Goal: Task Accomplishment & Management: Manage account settings

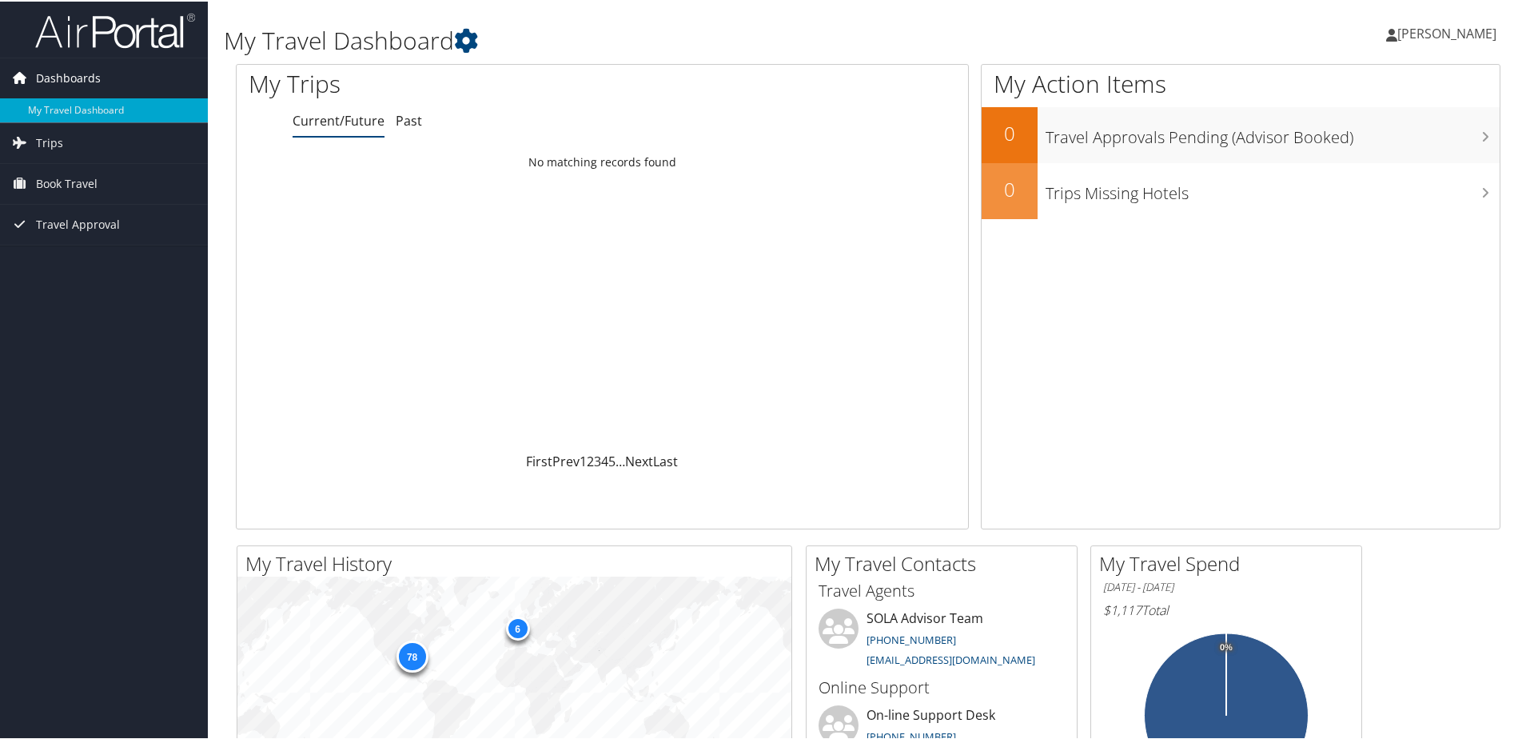
click at [73, 69] on span "Dashboards" at bounding box center [68, 77] width 65 height 40
click at [86, 76] on span "Dashboards" at bounding box center [68, 77] width 65 height 40
click at [70, 108] on link "My Travel Dashboard" at bounding box center [104, 109] width 208 height 24
click at [1422, 26] on span "[PERSON_NAME]" at bounding box center [1446, 32] width 99 height 18
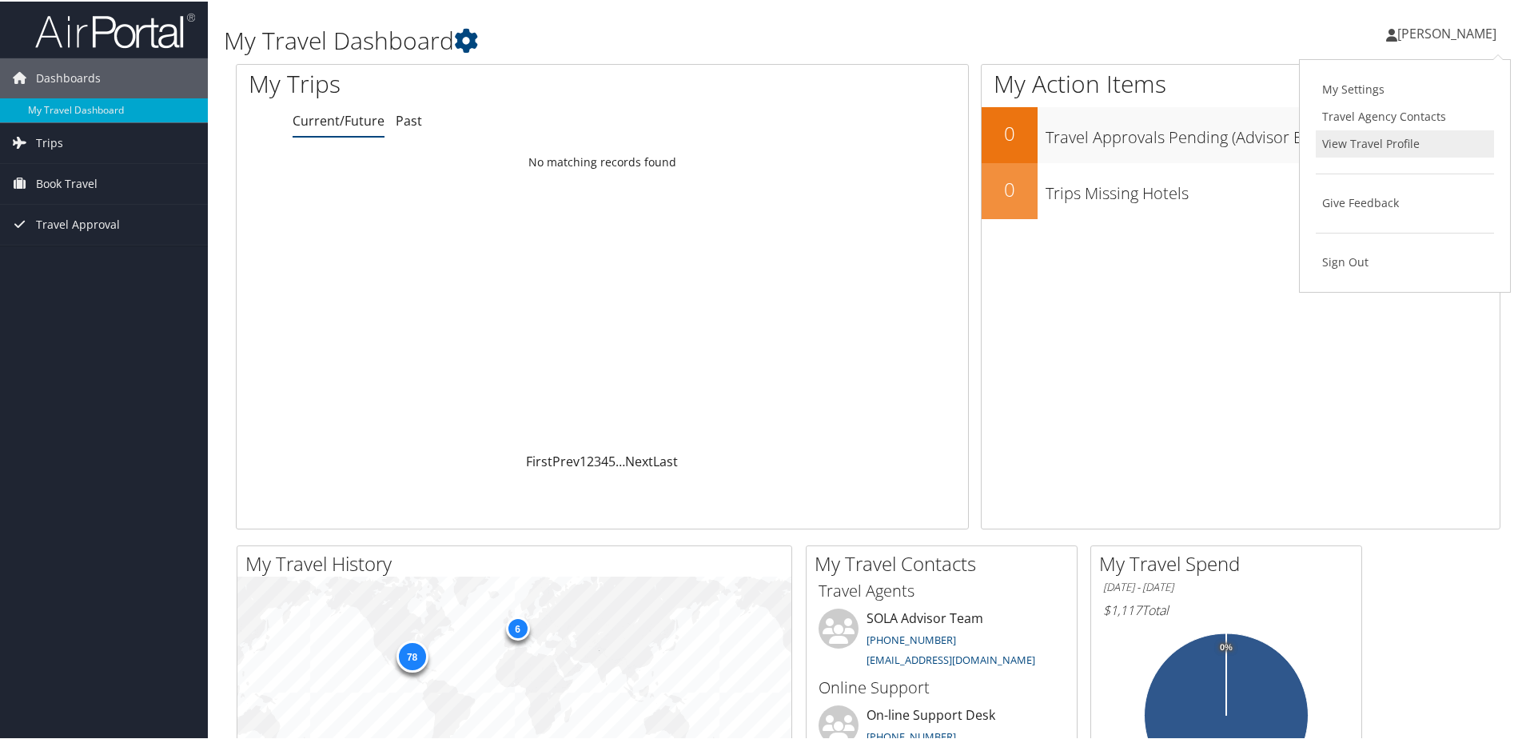
click at [1368, 142] on link "View Travel Profile" at bounding box center [1405, 142] width 178 height 27
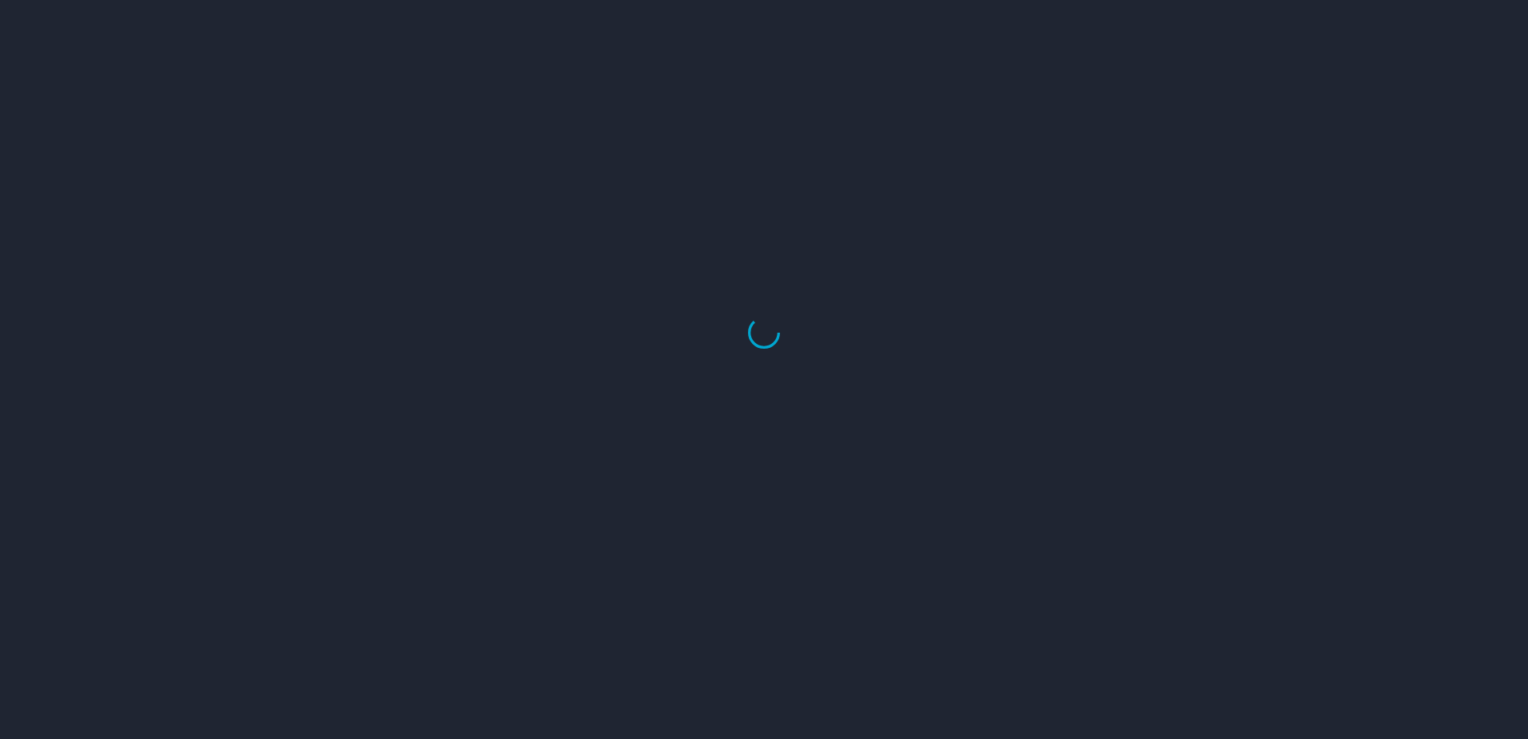
select select "US"
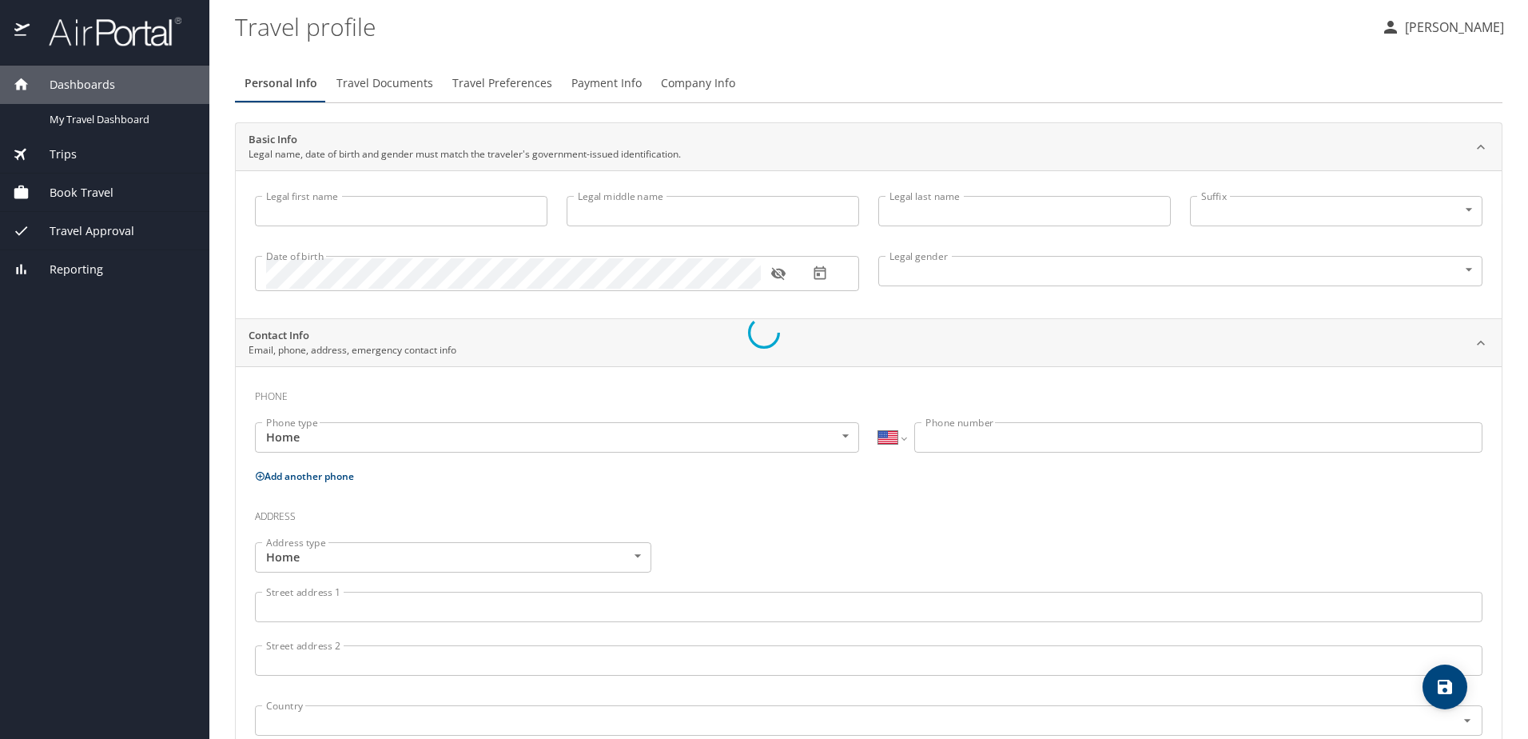
type input "[PERSON_NAME]"
type input "[DEMOGRAPHIC_DATA]"
type input "[PERSON_NAME]"
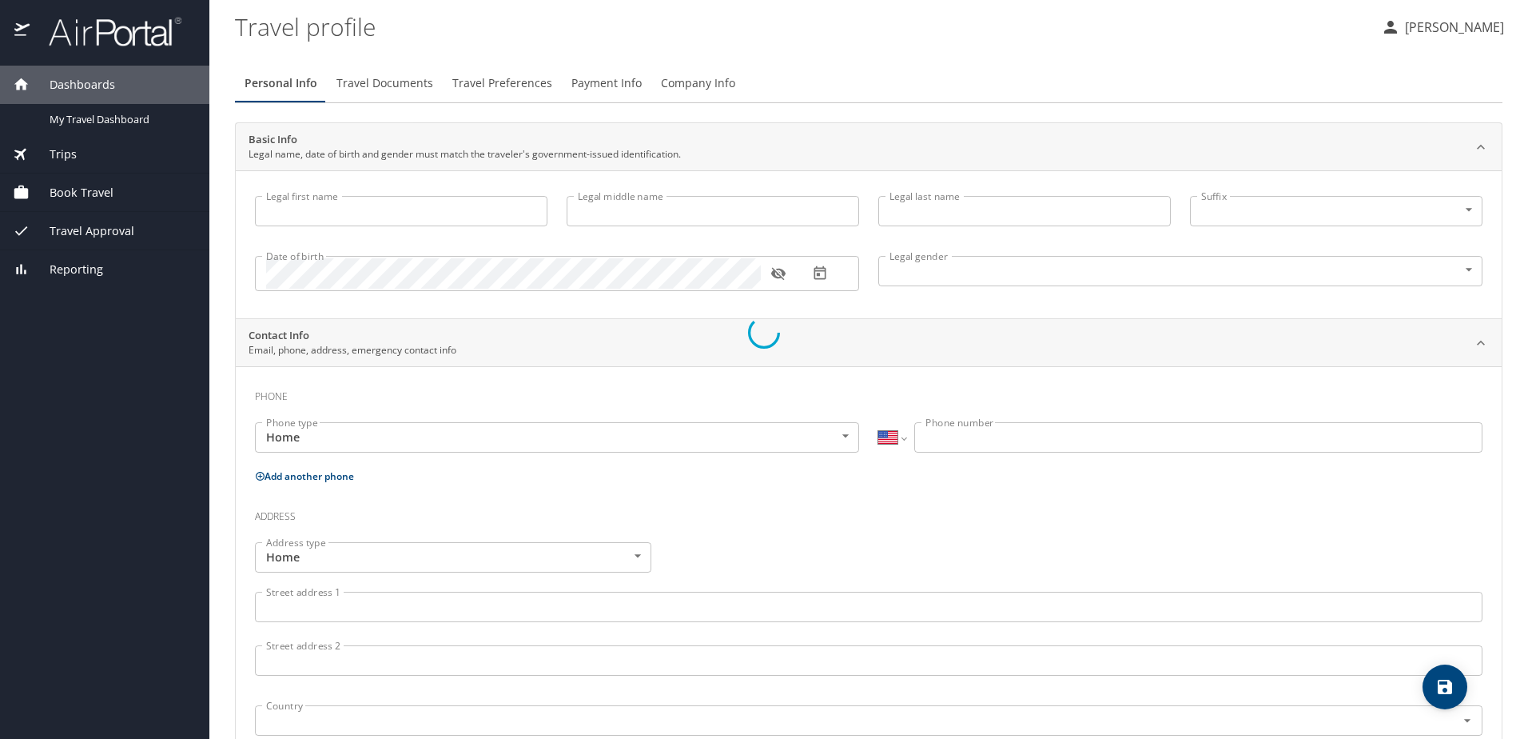
type input "[PERSON_NAME]"
type input "[PHONE_NUMBER]"
select select "US"
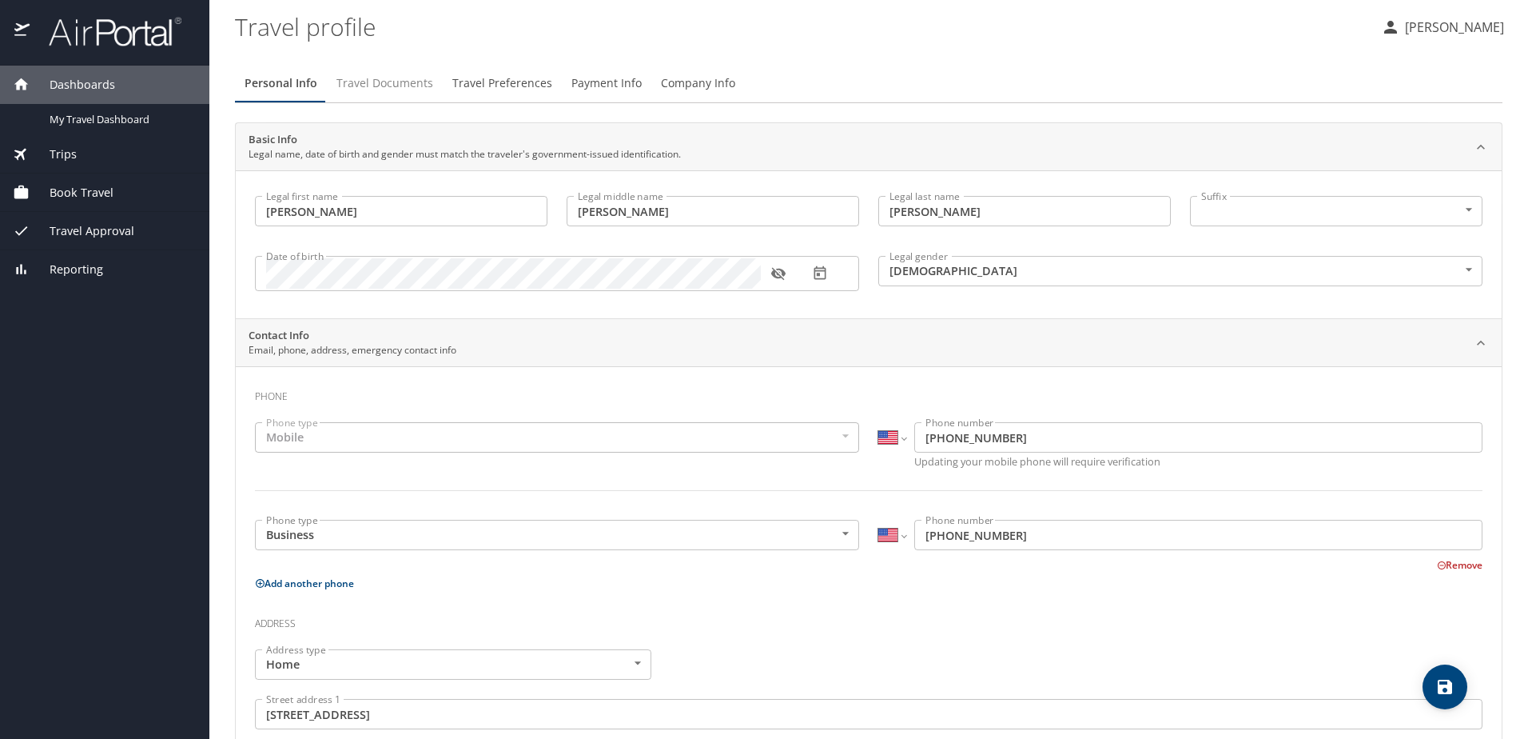
click at [405, 88] on span "Travel Documents" at bounding box center [385, 84] width 97 height 20
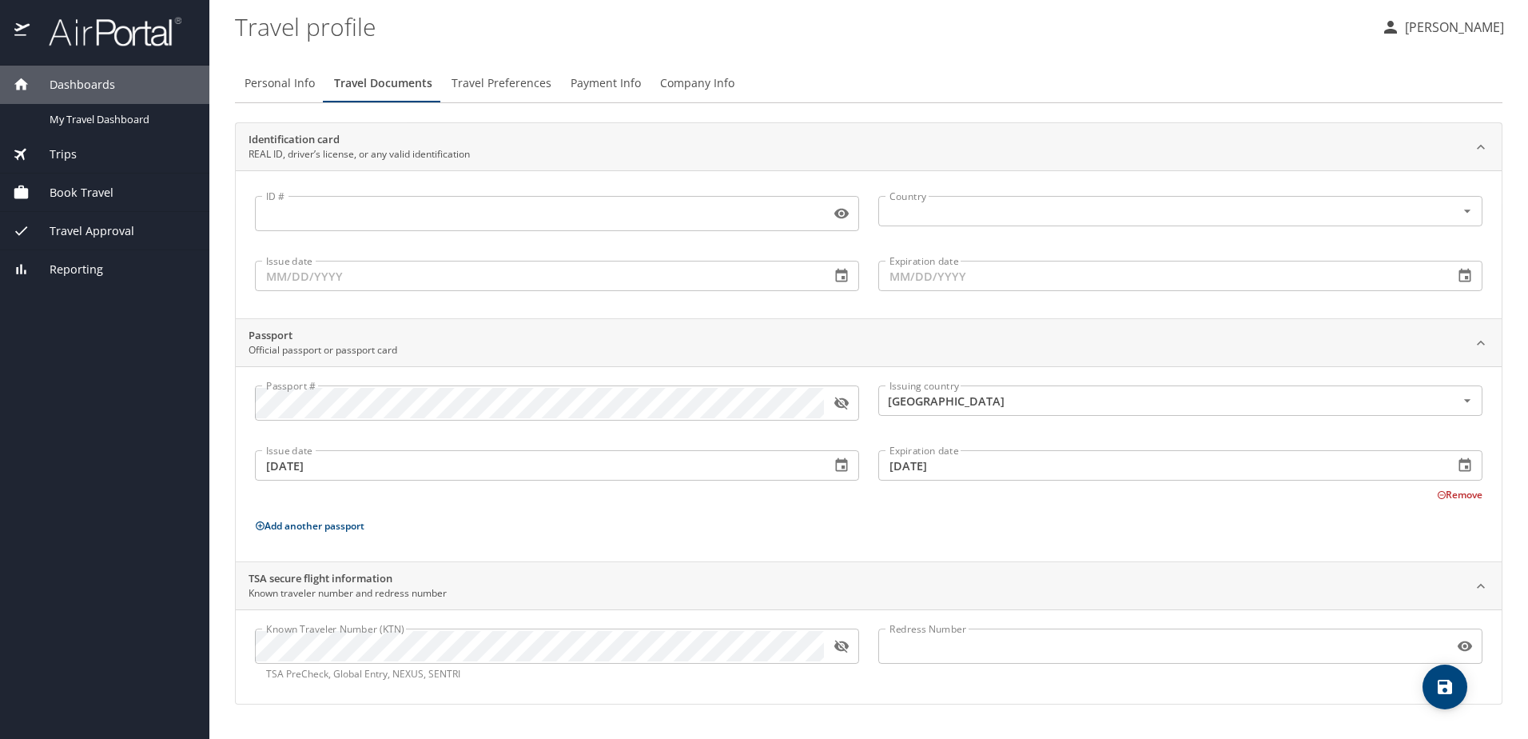
click at [496, 80] on span "Travel Preferences" at bounding box center [502, 84] width 100 height 20
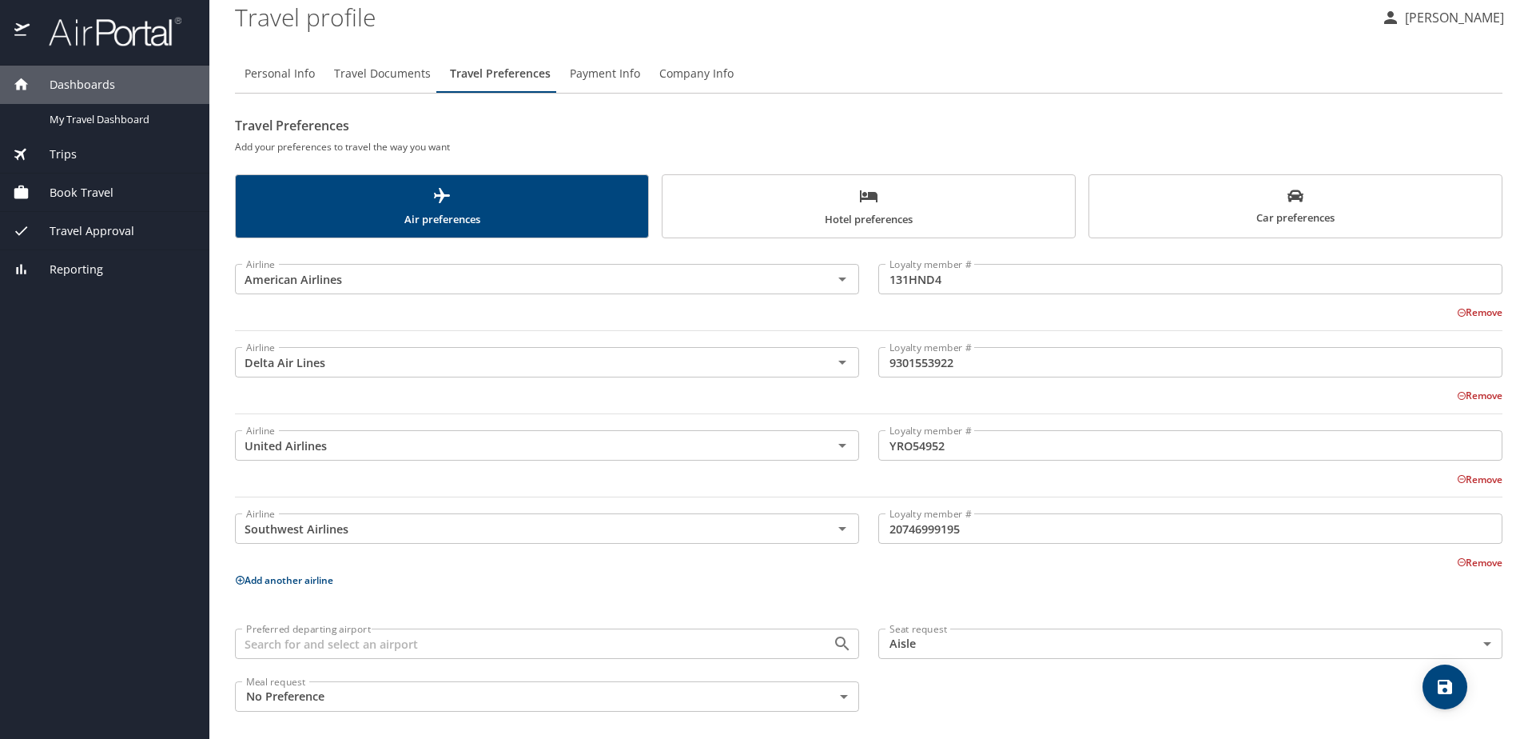
scroll to position [18, 0]
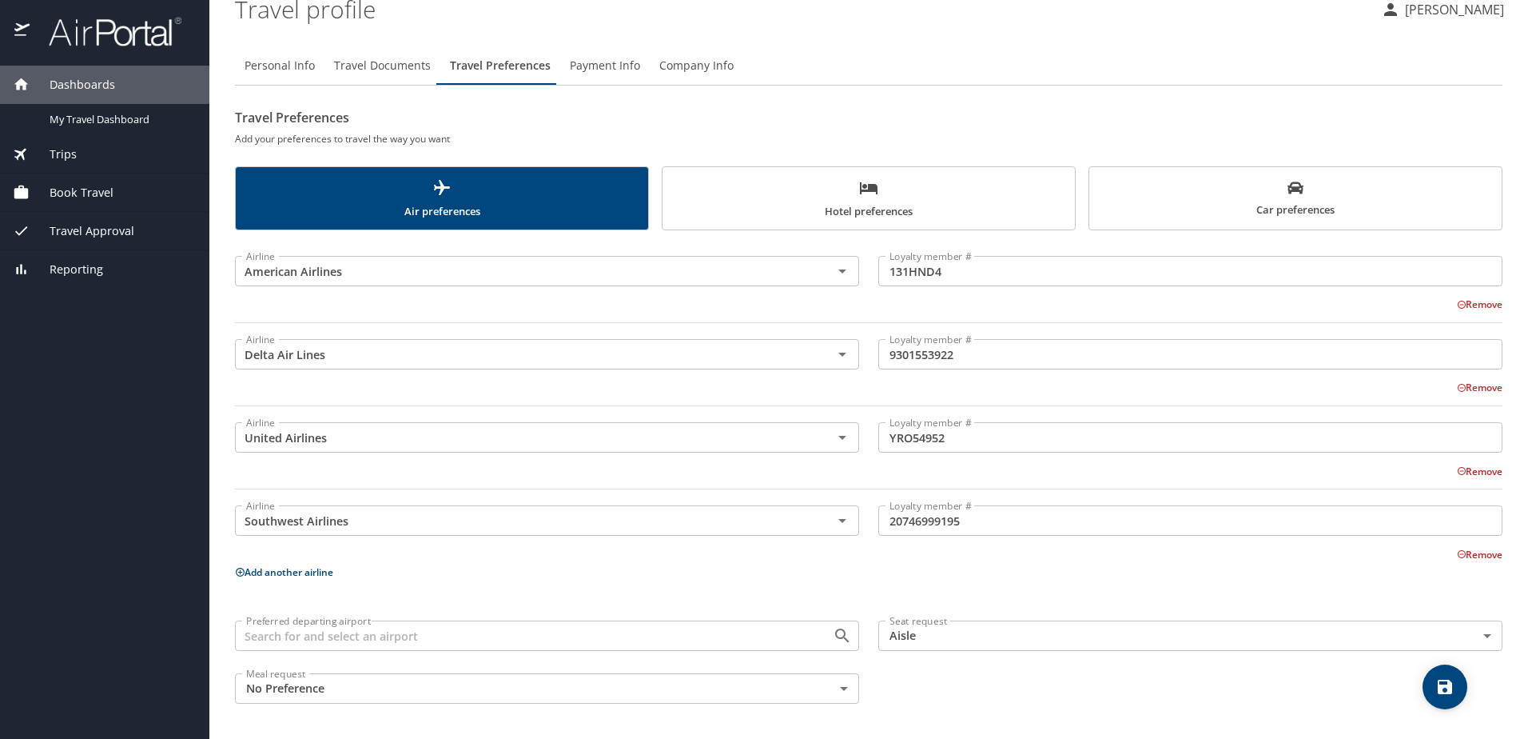
click at [815, 191] on span "Hotel preferences" at bounding box center [868, 199] width 393 height 42
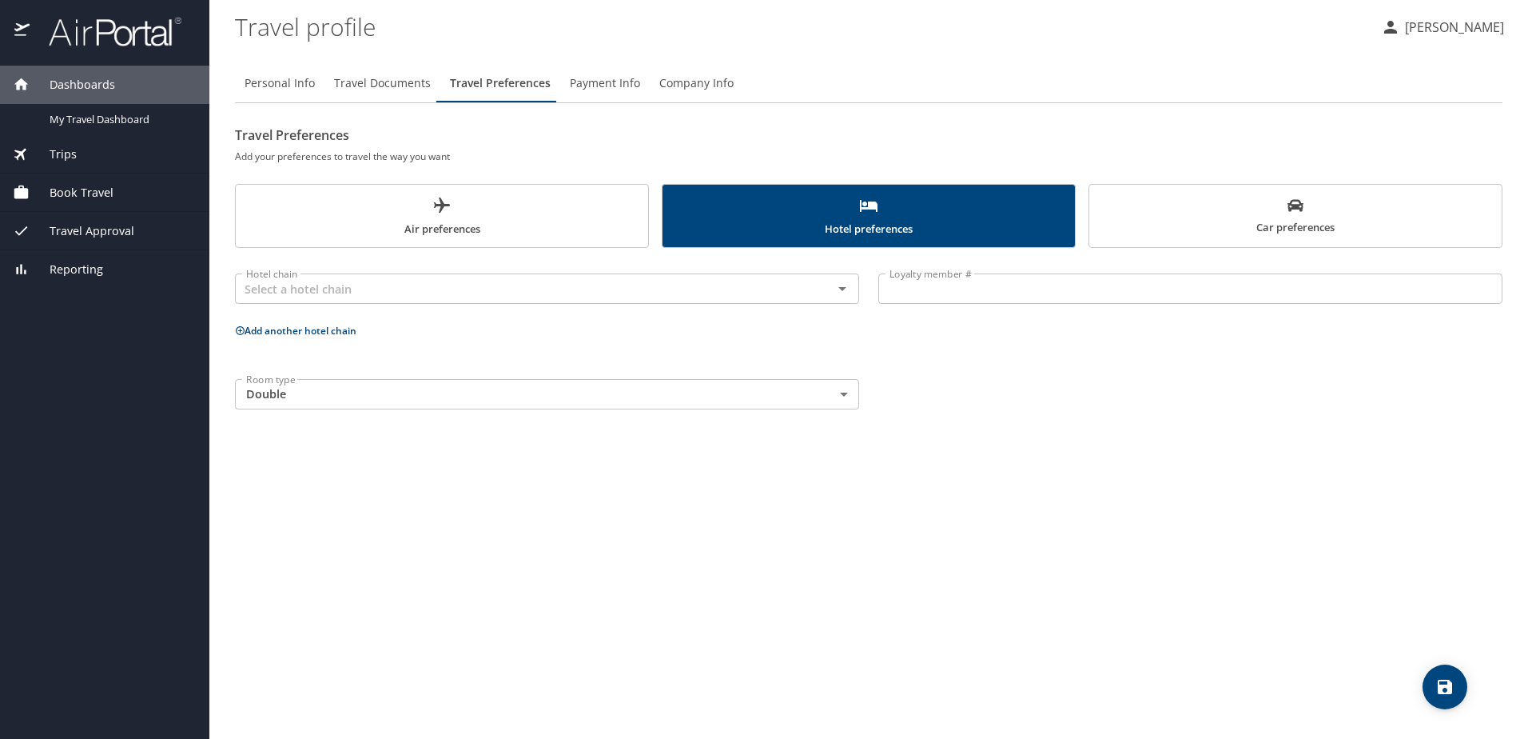
scroll to position [0, 0]
click at [839, 286] on icon "Open" at bounding box center [842, 288] width 19 height 19
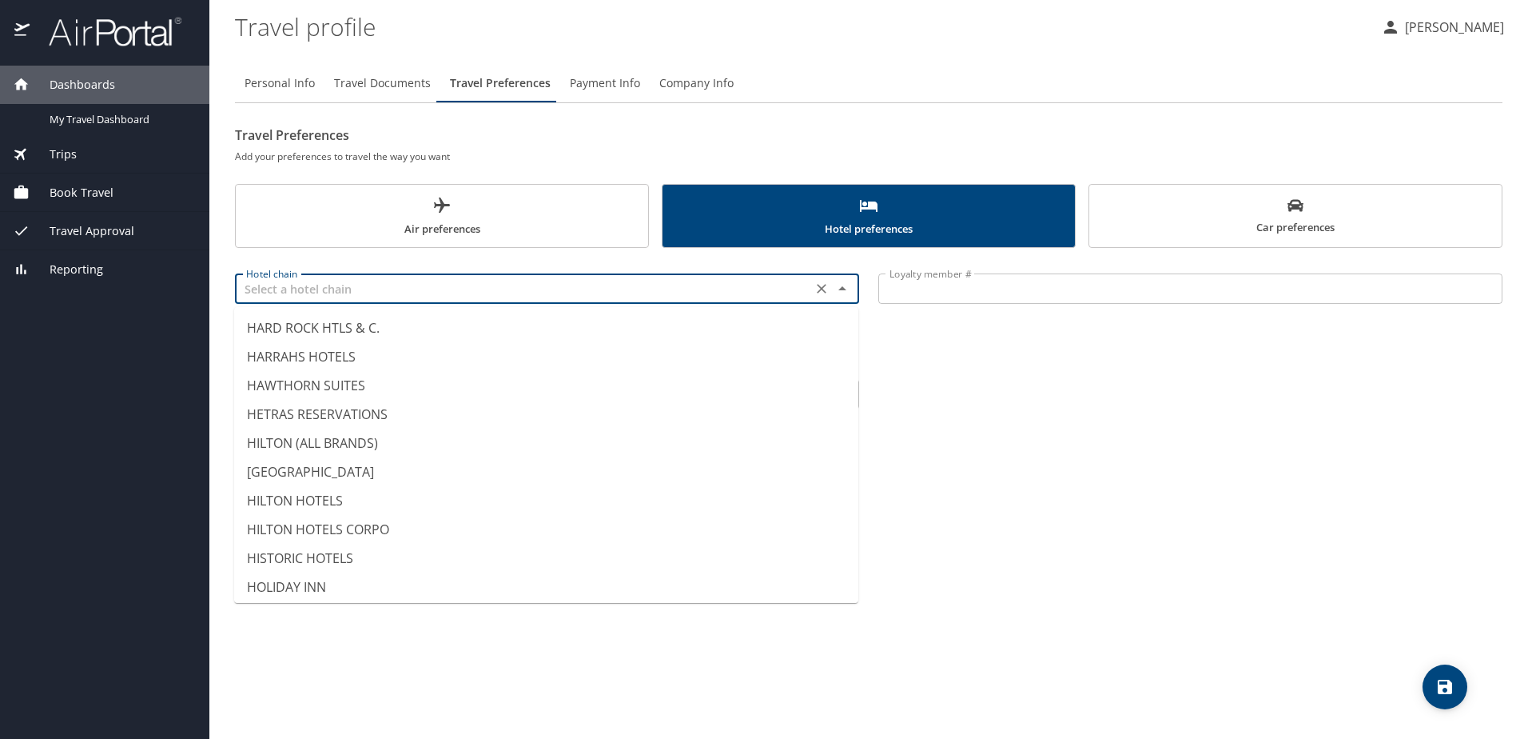
scroll to position [3437, 0]
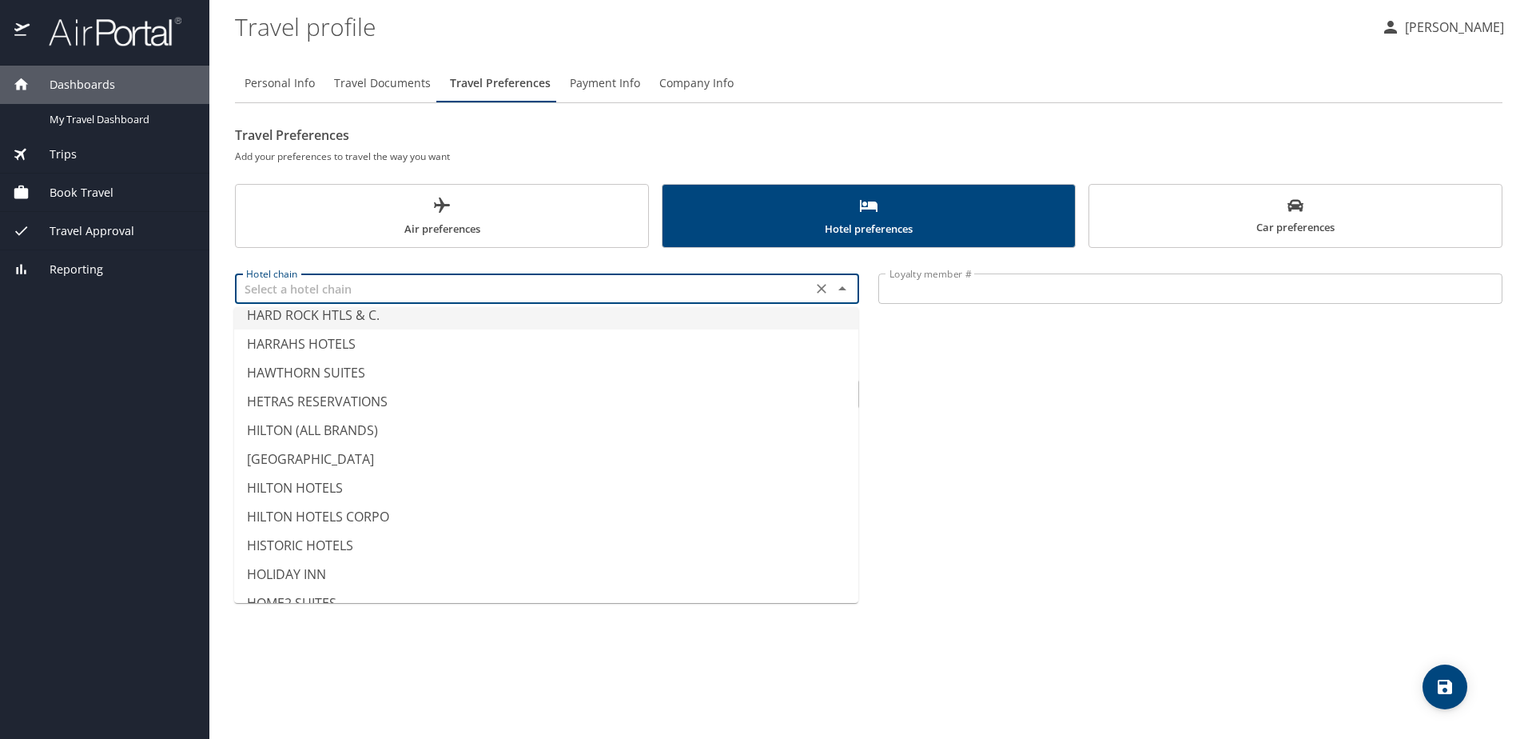
type input "HARD ROCK HTLS & C."
click at [611, 85] on span "Payment Info" at bounding box center [605, 84] width 70 height 20
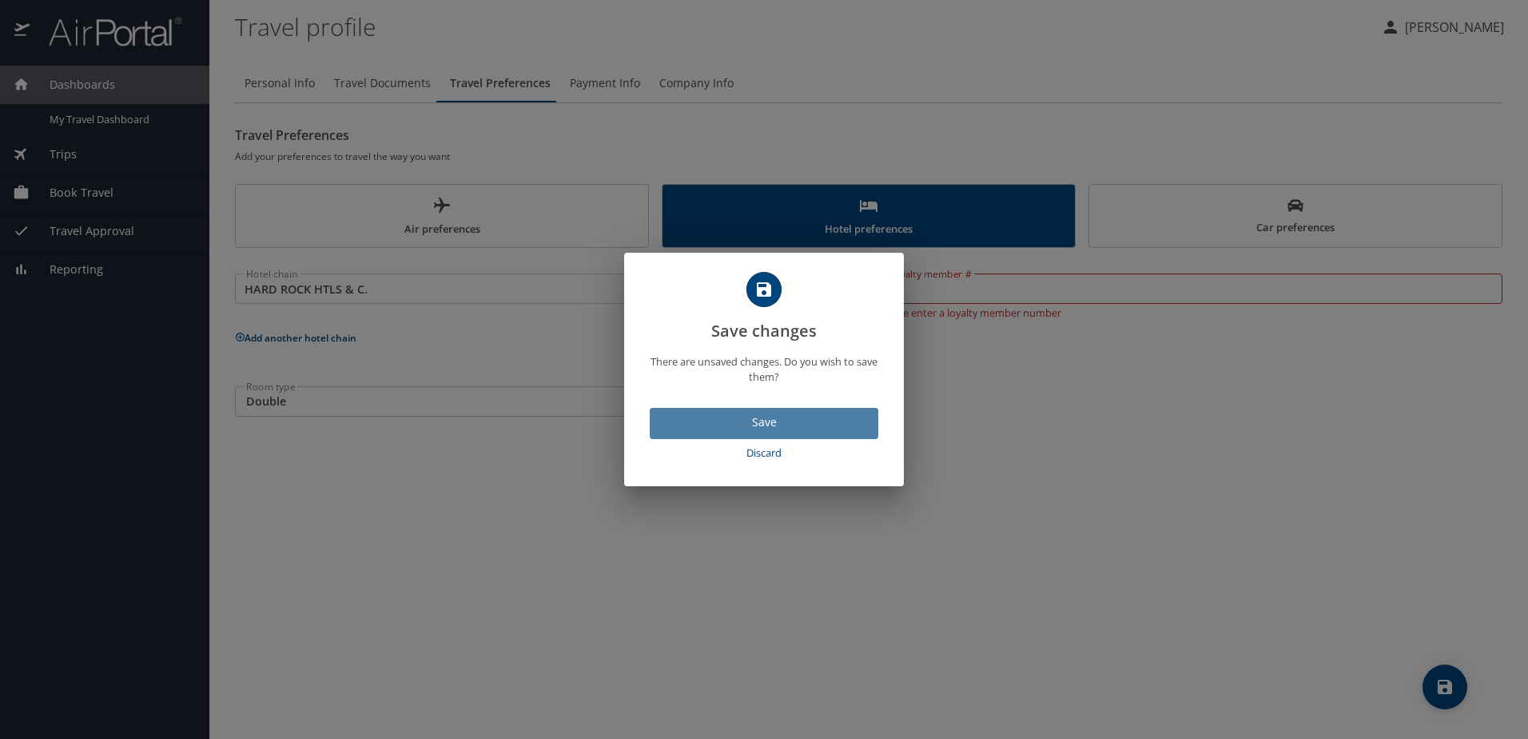
click at [733, 417] on span "Save" at bounding box center [764, 422] width 203 height 20
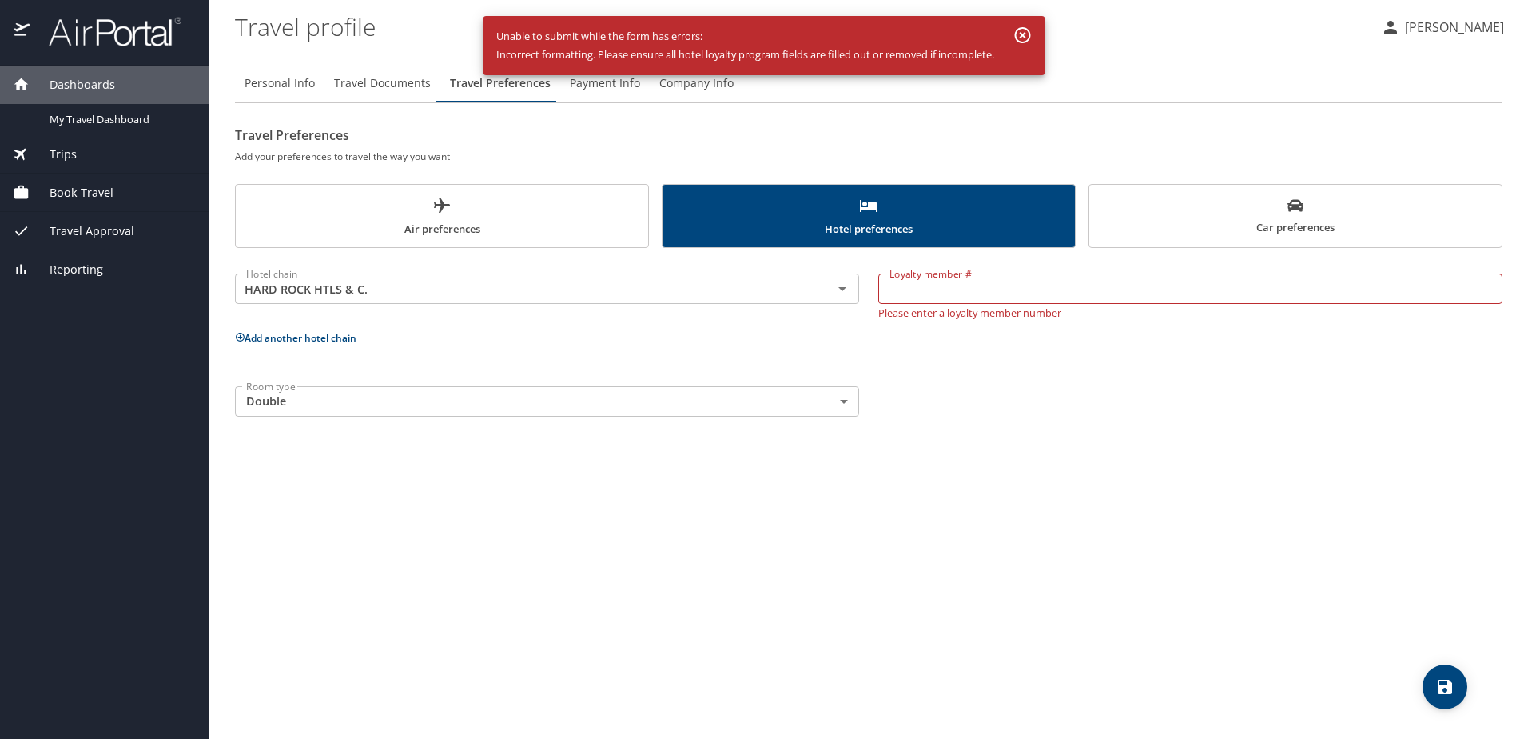
click at [610, 83] on span "Payment Info" at bounding box center [605, 84] width 70 height 20
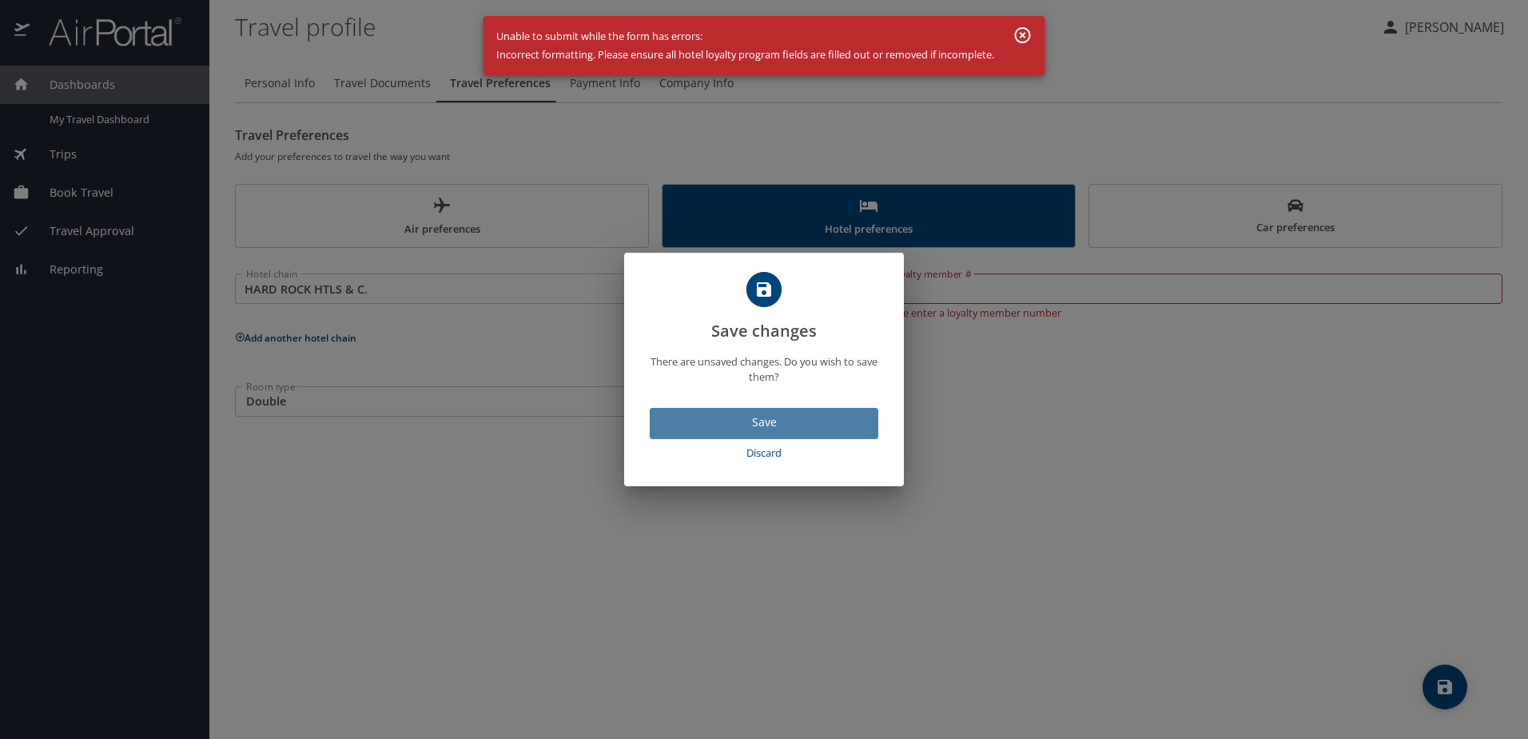
drag, startPoint x: 773, startPoint y: 425, endPoint x: 770, endPoint y: 371, distance: 54.4
click at [772, 425] on span "Save" at bounding box center [764, 422] width 203 height 20
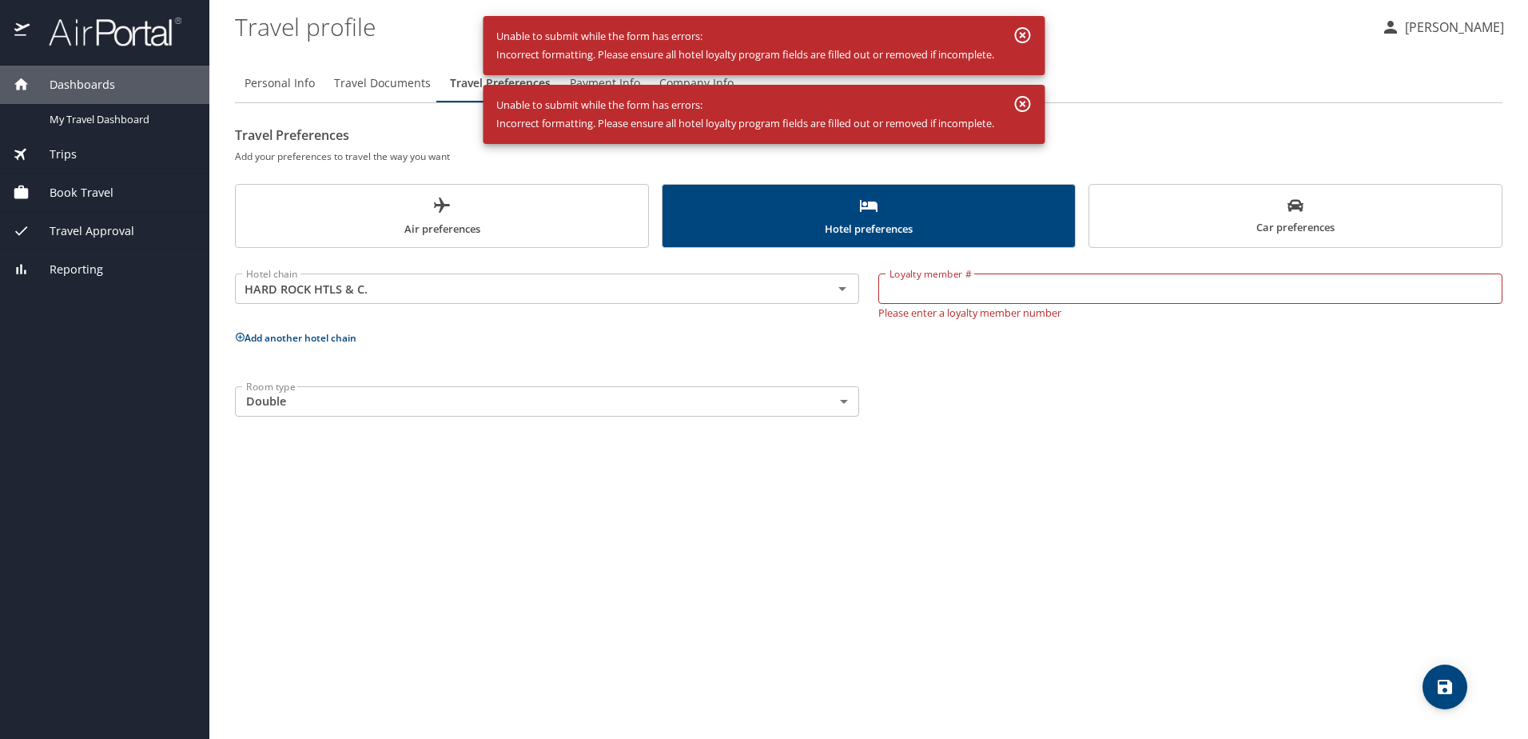
click at [1024, 31] on icon "button" at bounding box center [1023, 35] width 19 height 19
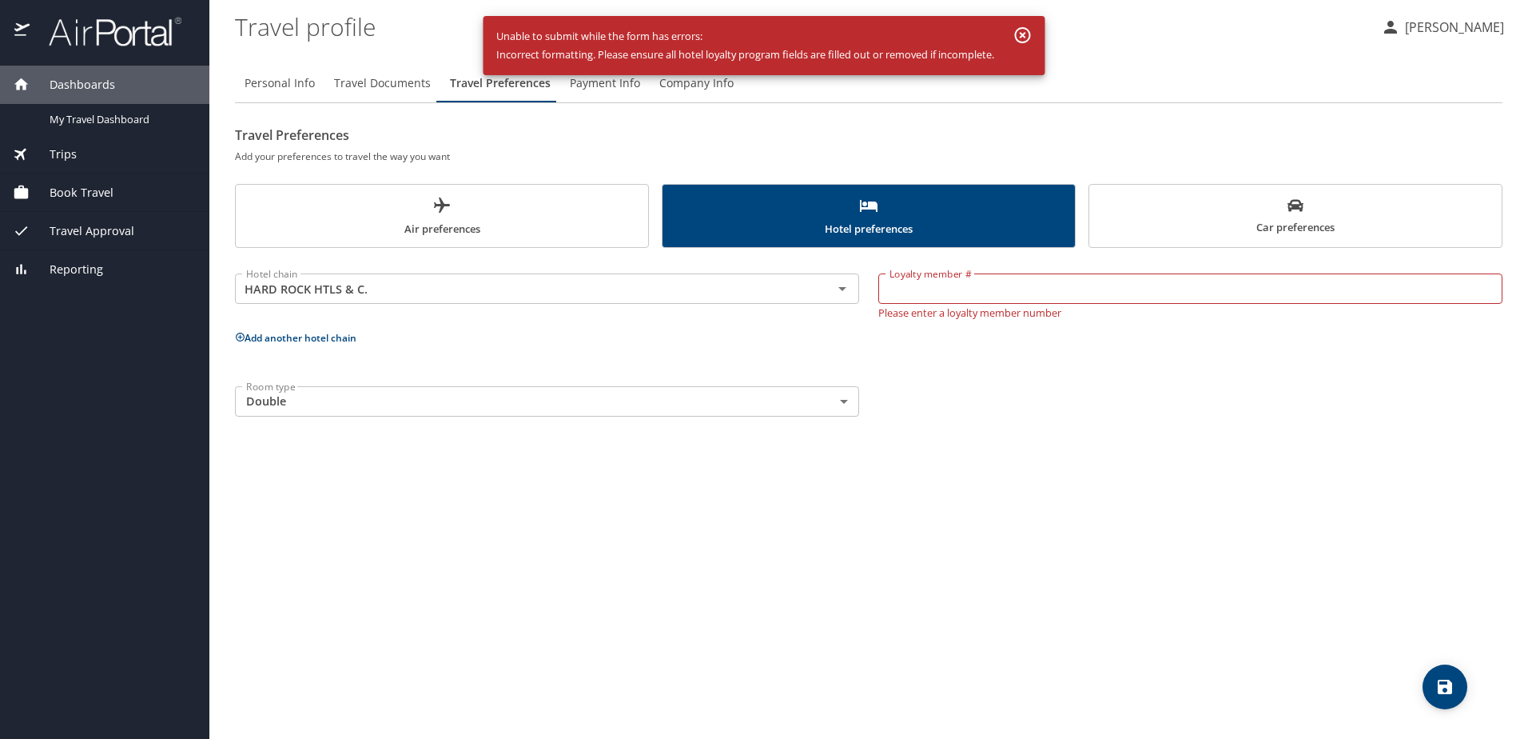
click at [1024, 105] on div "Personal Info Travel Documents Travel Preferences Payment Info Company Info Tra…" at bounding box center [869, 245] width 1268 height 362
click at [1021, 33] on icon "button" at bounding box center [1023, 35] width 19 height 19
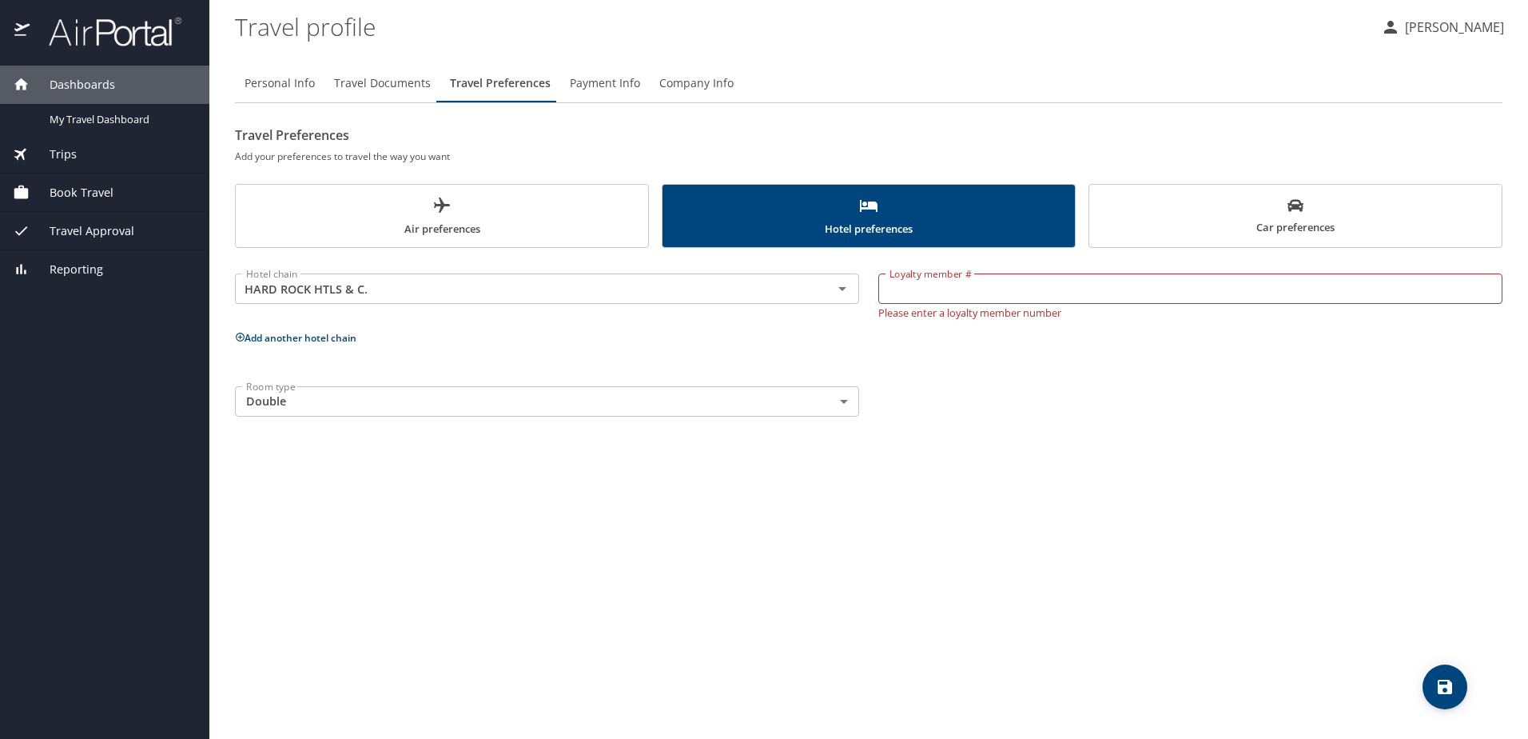
click at [1210, 208] on span "Car preferences" at bounding box center [1295, 216] width 393 height 39
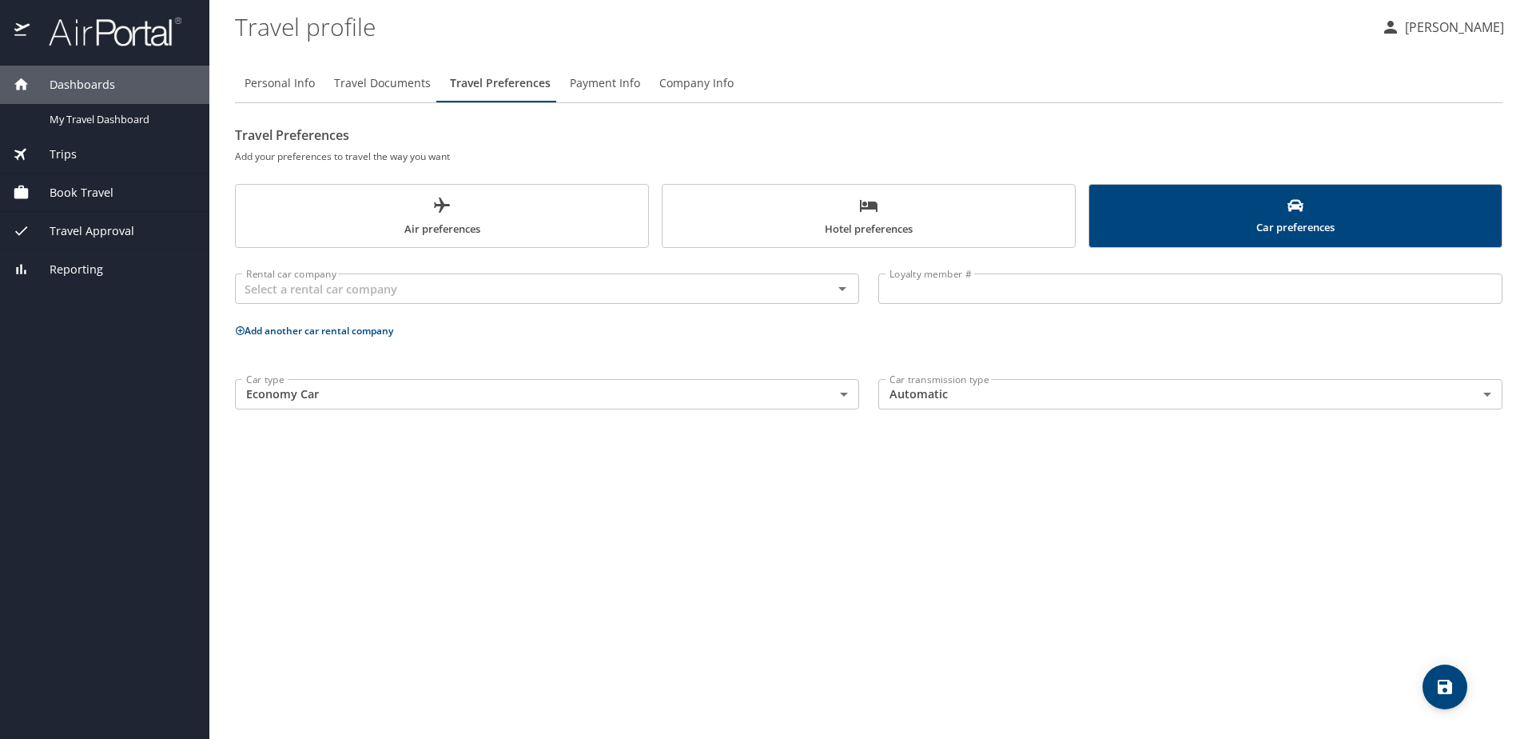
click at [600, 86] on span "Payment Info" at bounding box center [605, 84] width 70 height 20
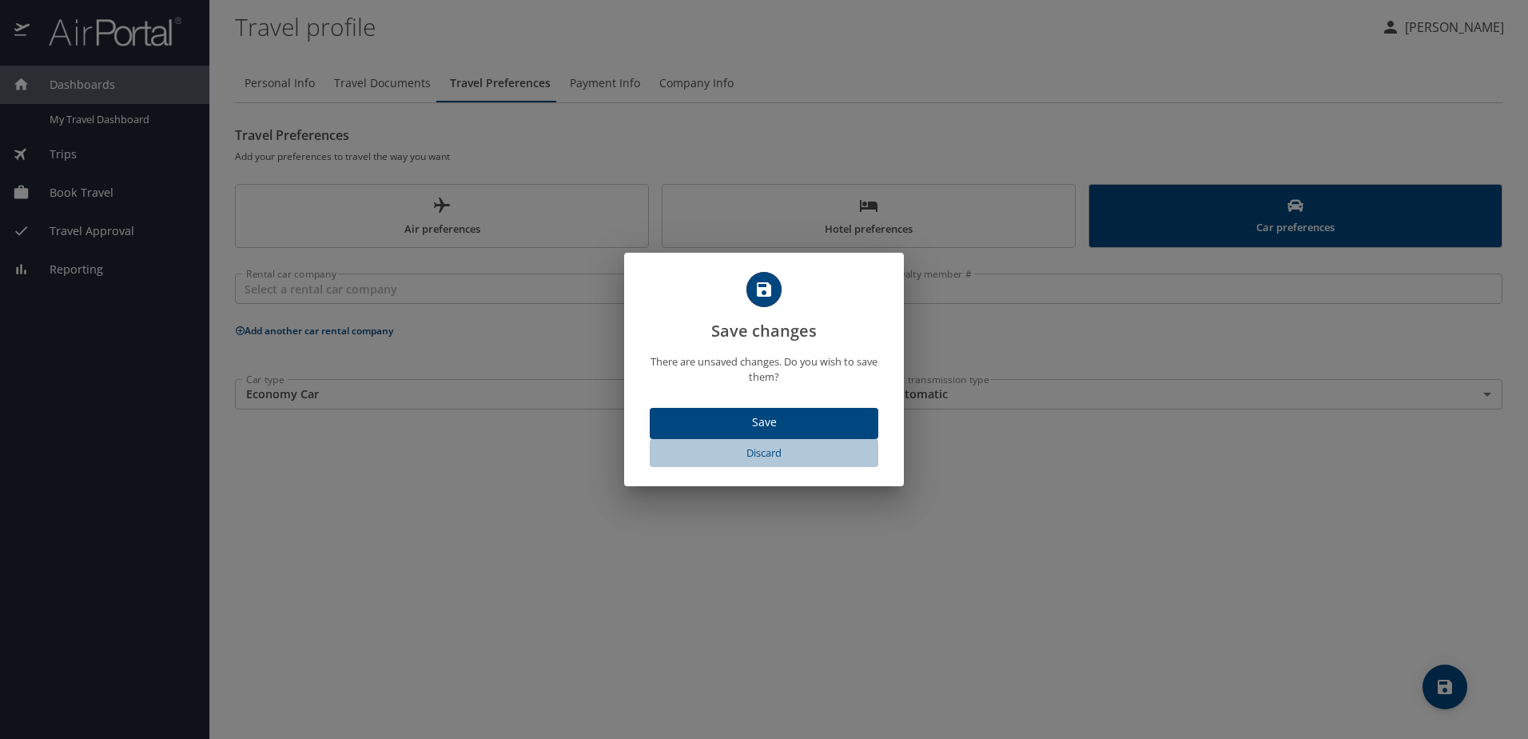
click at [765, 449] on span "Discard" at bounding box center [764, 453] width 216 height 18
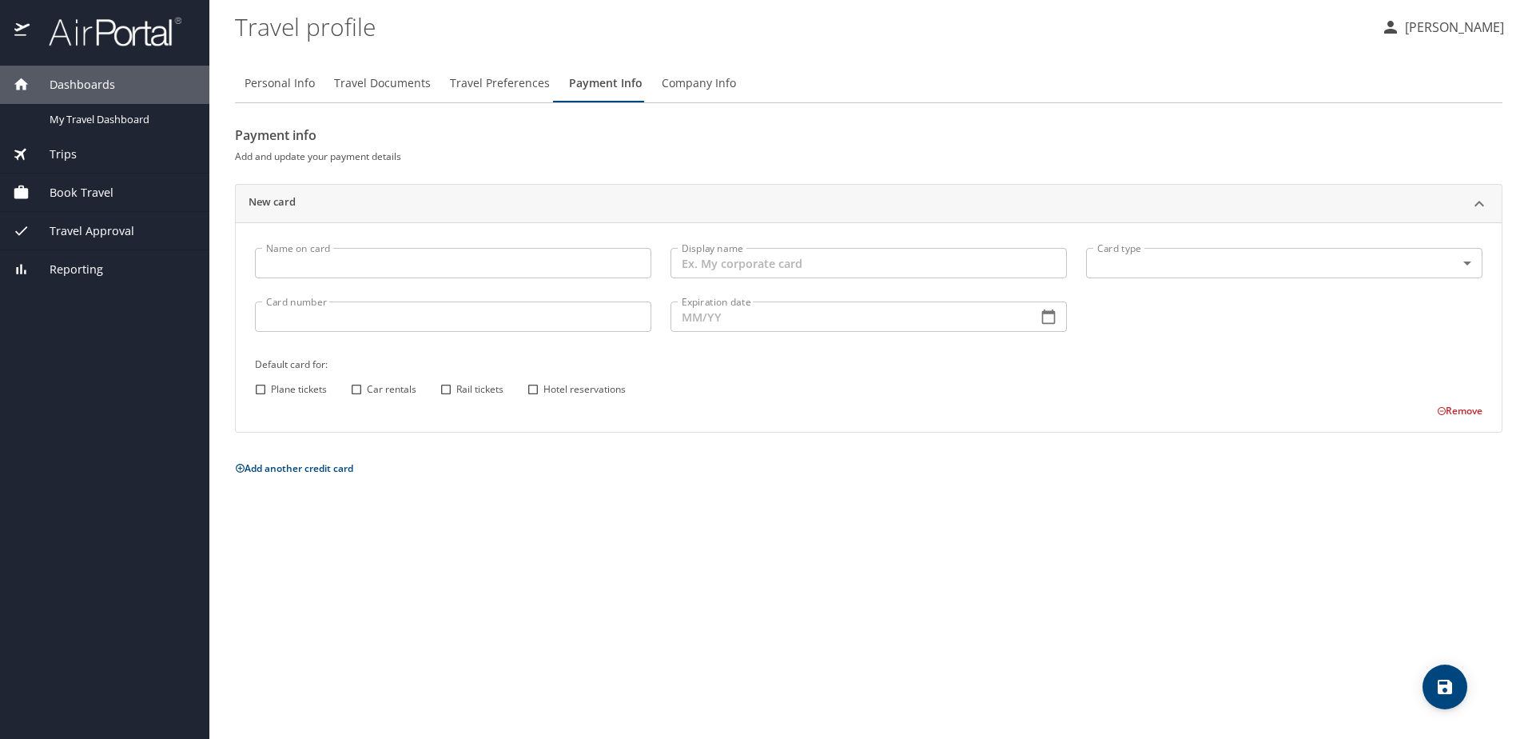
click at [715, 82] on span "Company Info" at bounding box center [699, 84] width 74 height 20
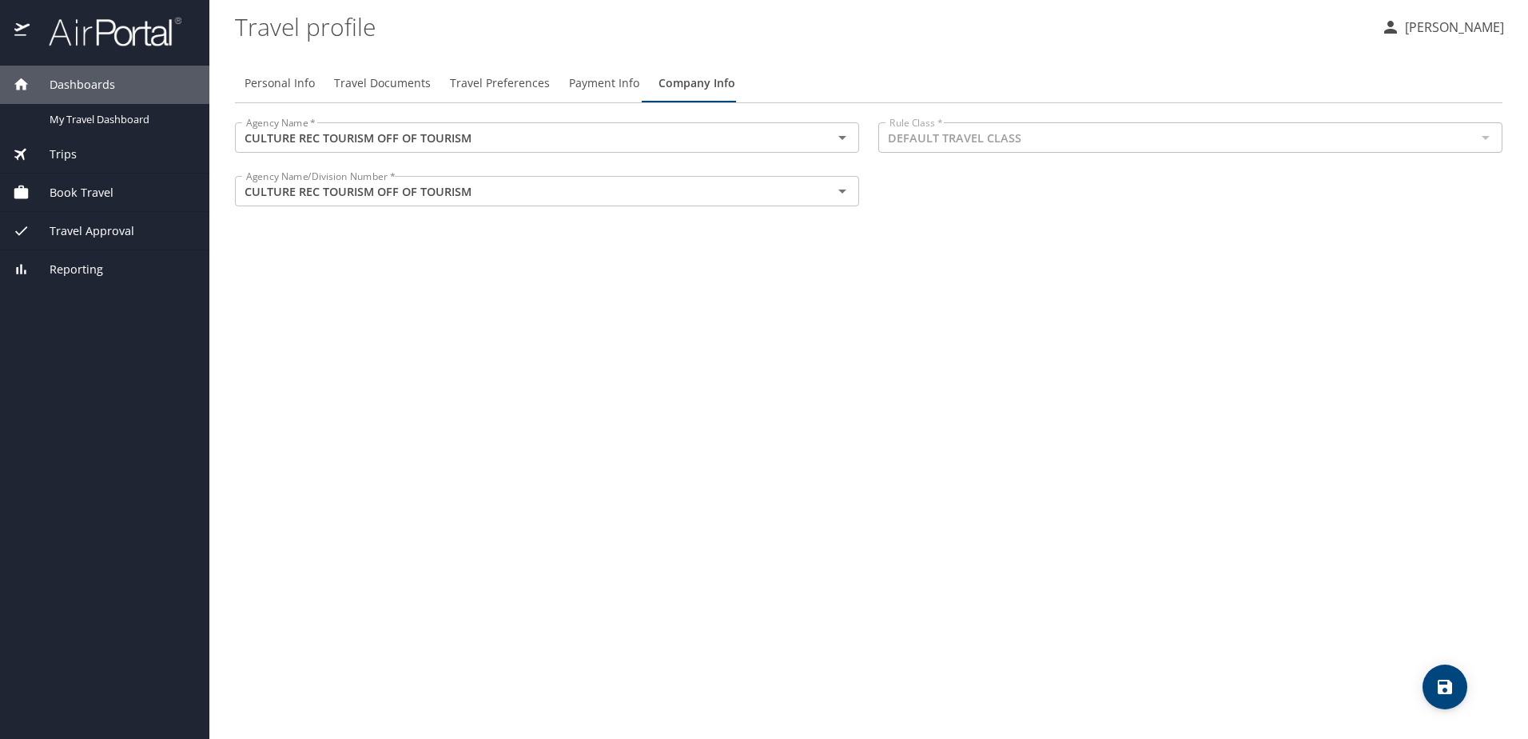
click at [408, 88] on span "Travel Documents" at bounding box center [382, 84] width 97 height 20
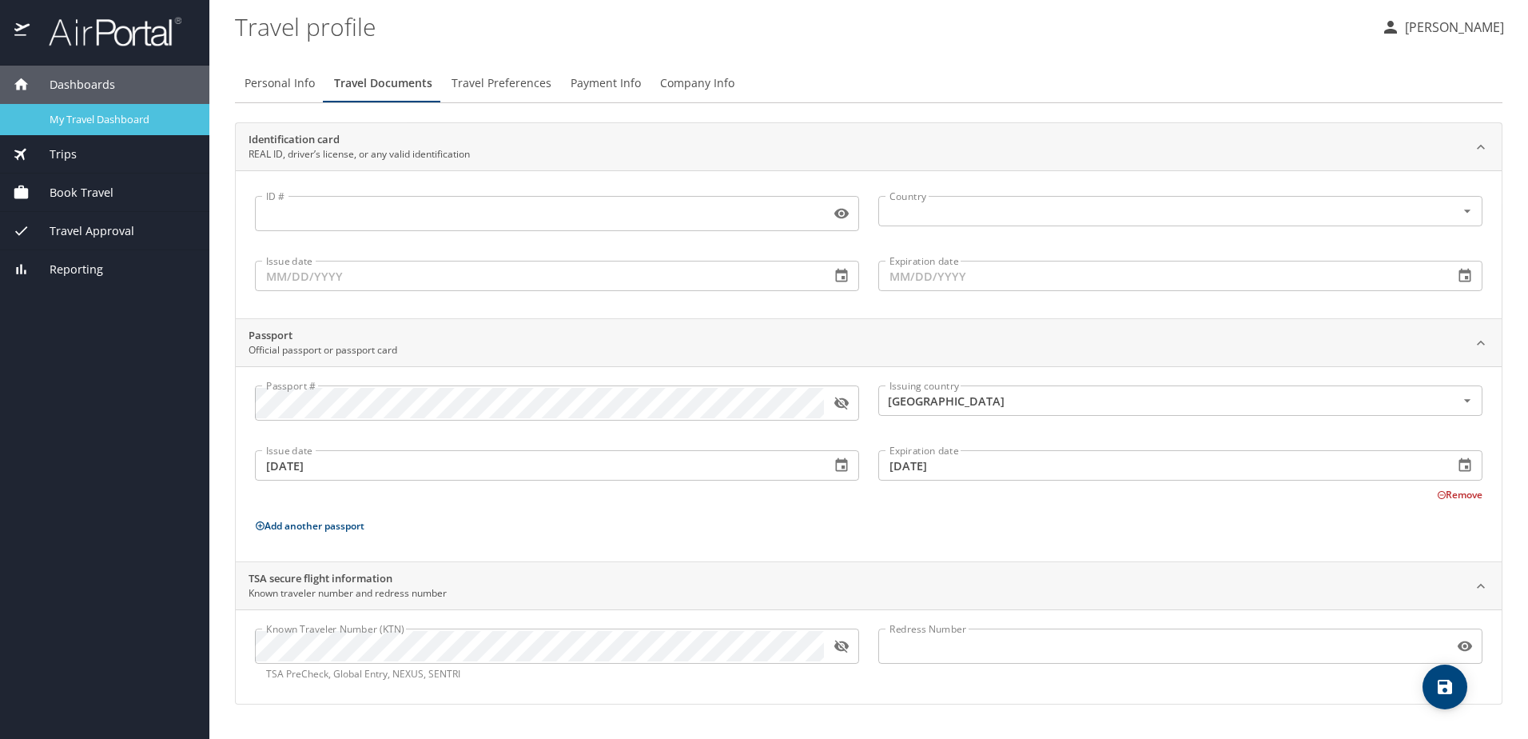
click at [90, 125] on span "My Travel Dashboard" at bounding box center [120, 119] width 141 height 15
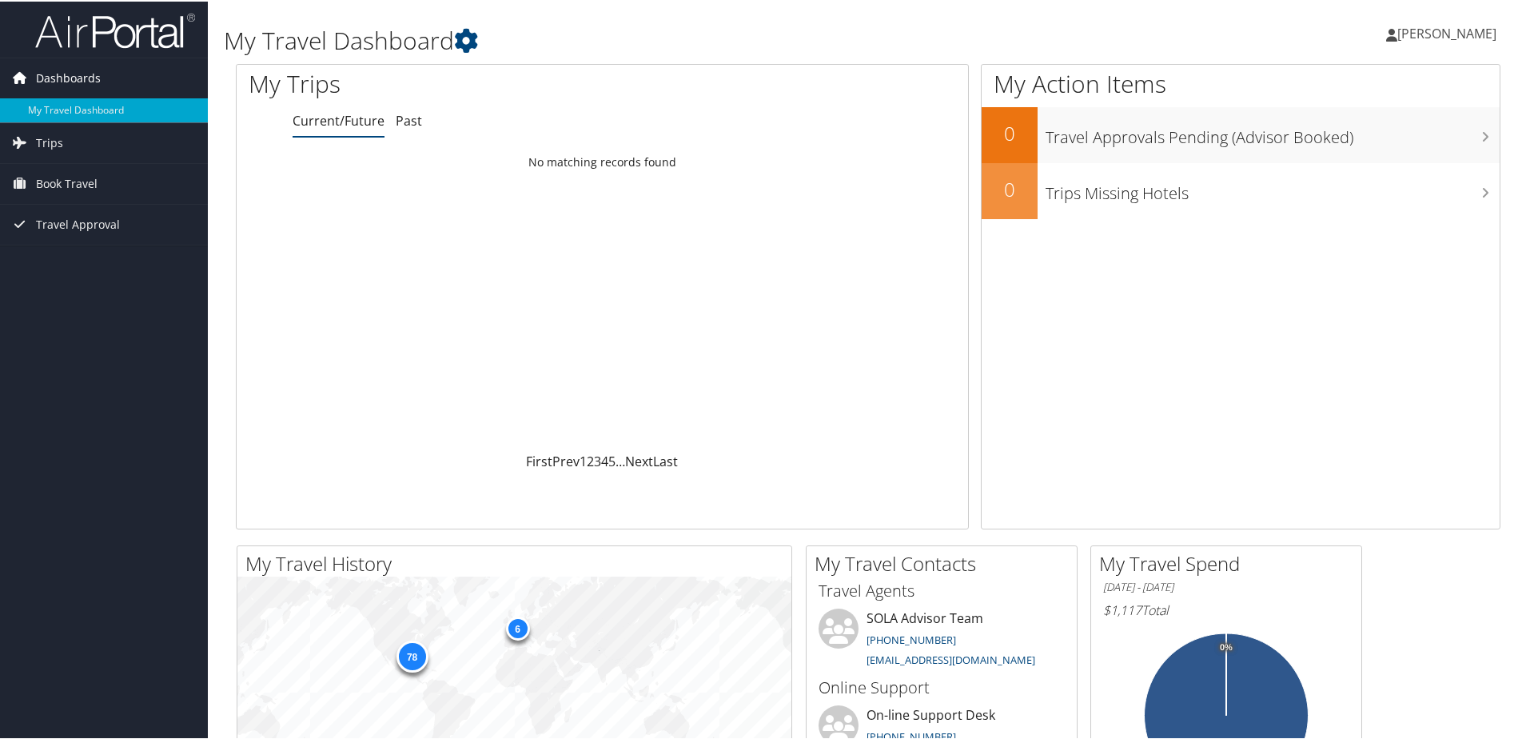
click at [98, 79] on span "Dashboards" at bounding box center [68, 77] width 65 height 40
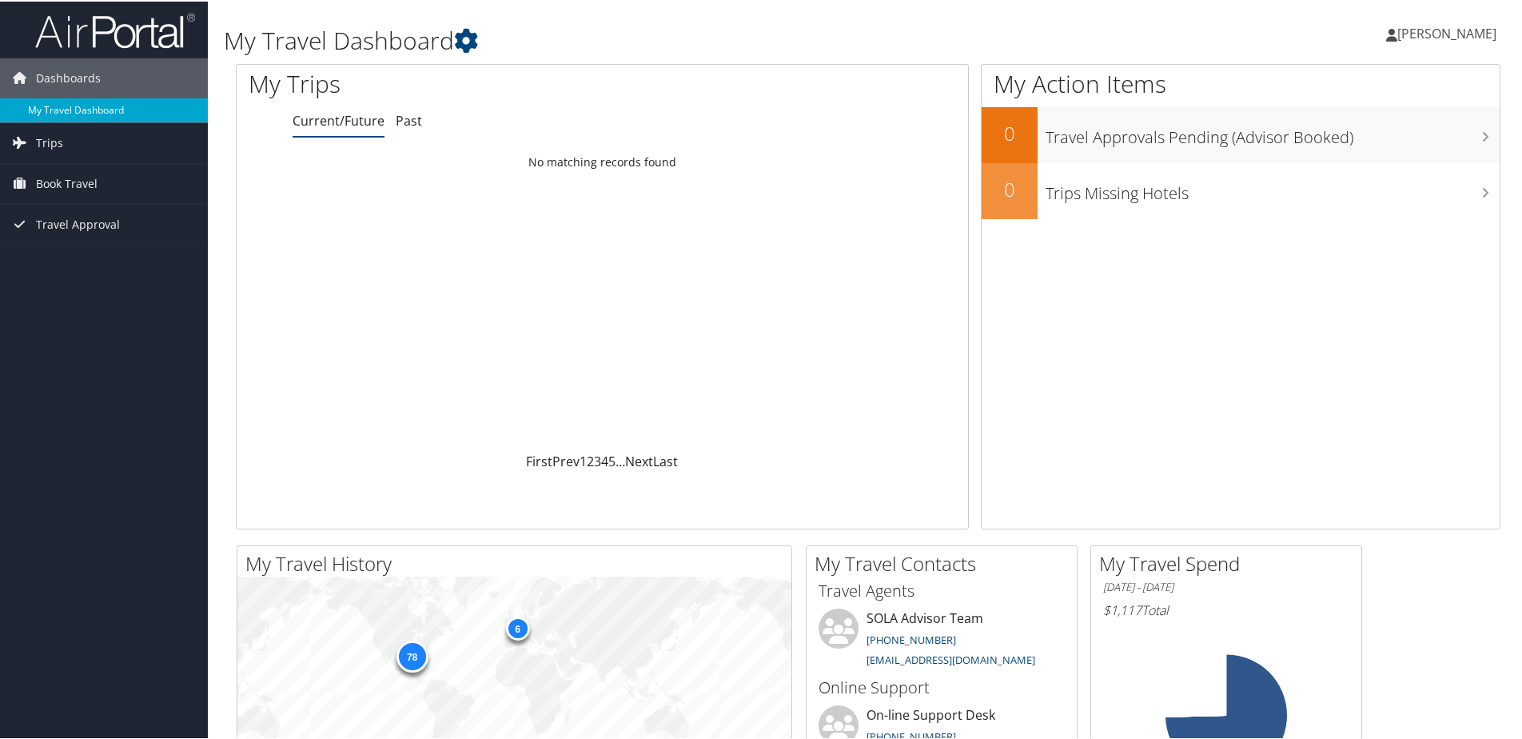
click at [91, 105] on link "My Travel Dashboard" at bounding box center [104, 109] width 208 height 24
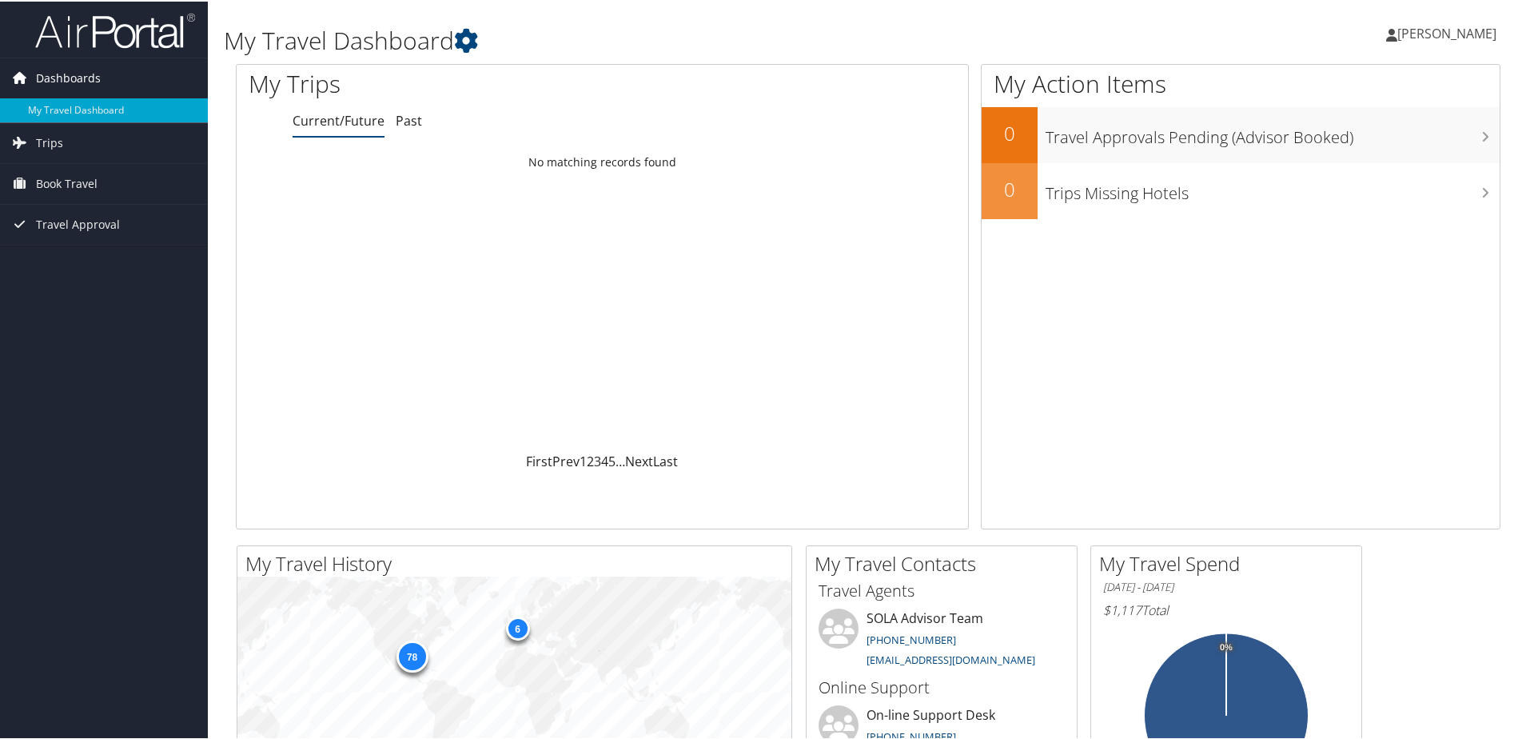
click at [125, 72] on link "Dashboards" at bounding box center [104, 77] width 208 height 40
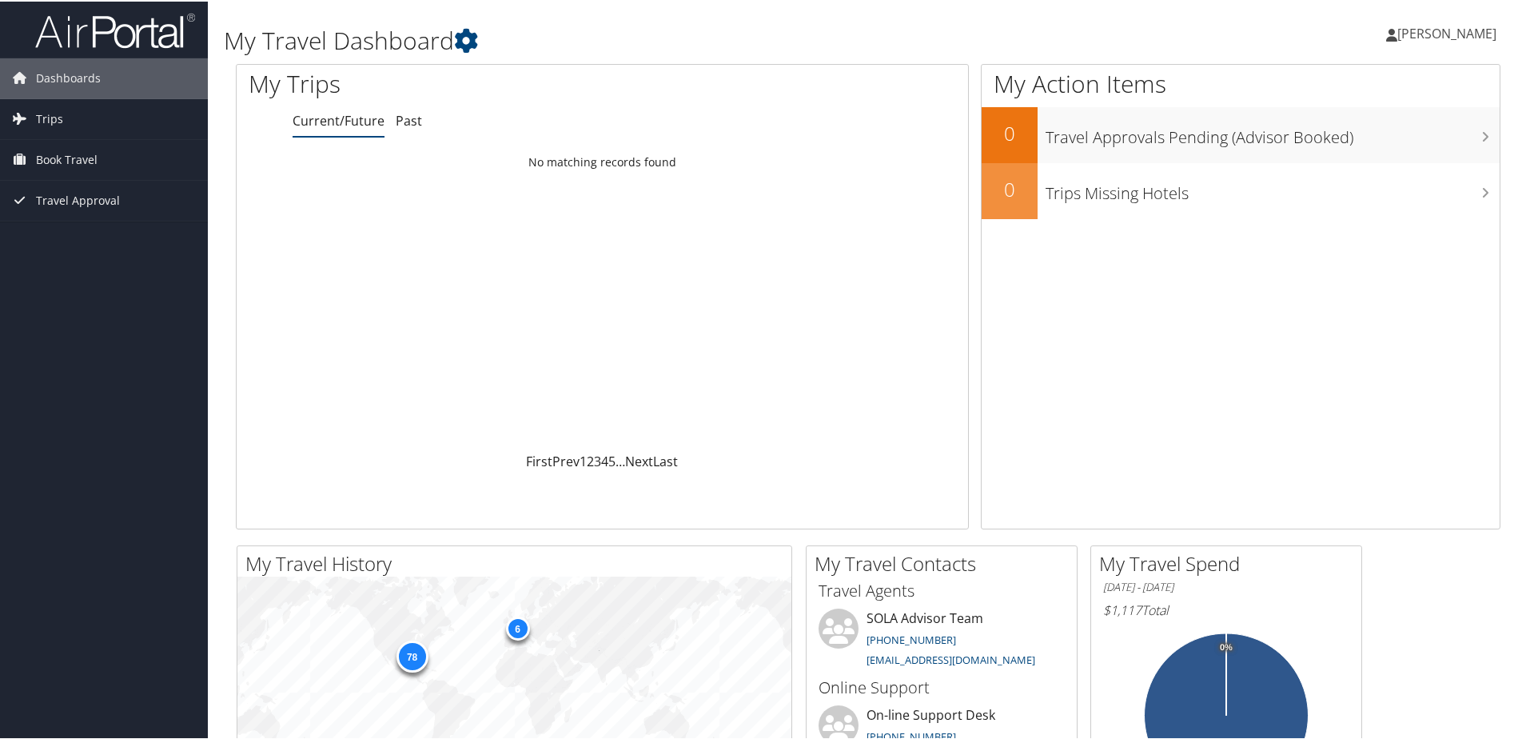
click at [1455, 31] on span "[PERSON_NAME]" at bounding box center [1446, 32] width 99 height 18
click at [1380, 147] on link "View Travel Profile" at bounding box center [1405, 142] width 178 height 27
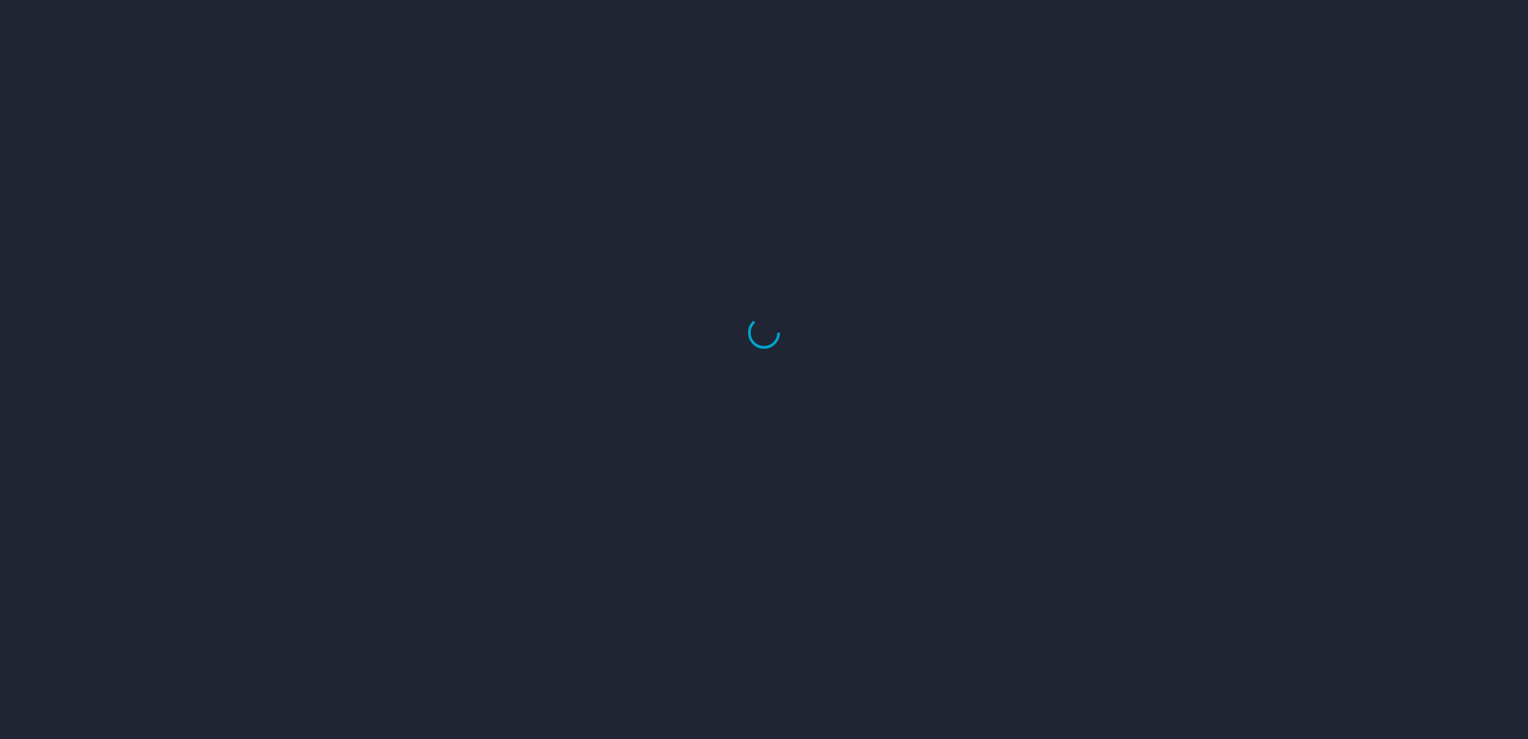
select select "US"
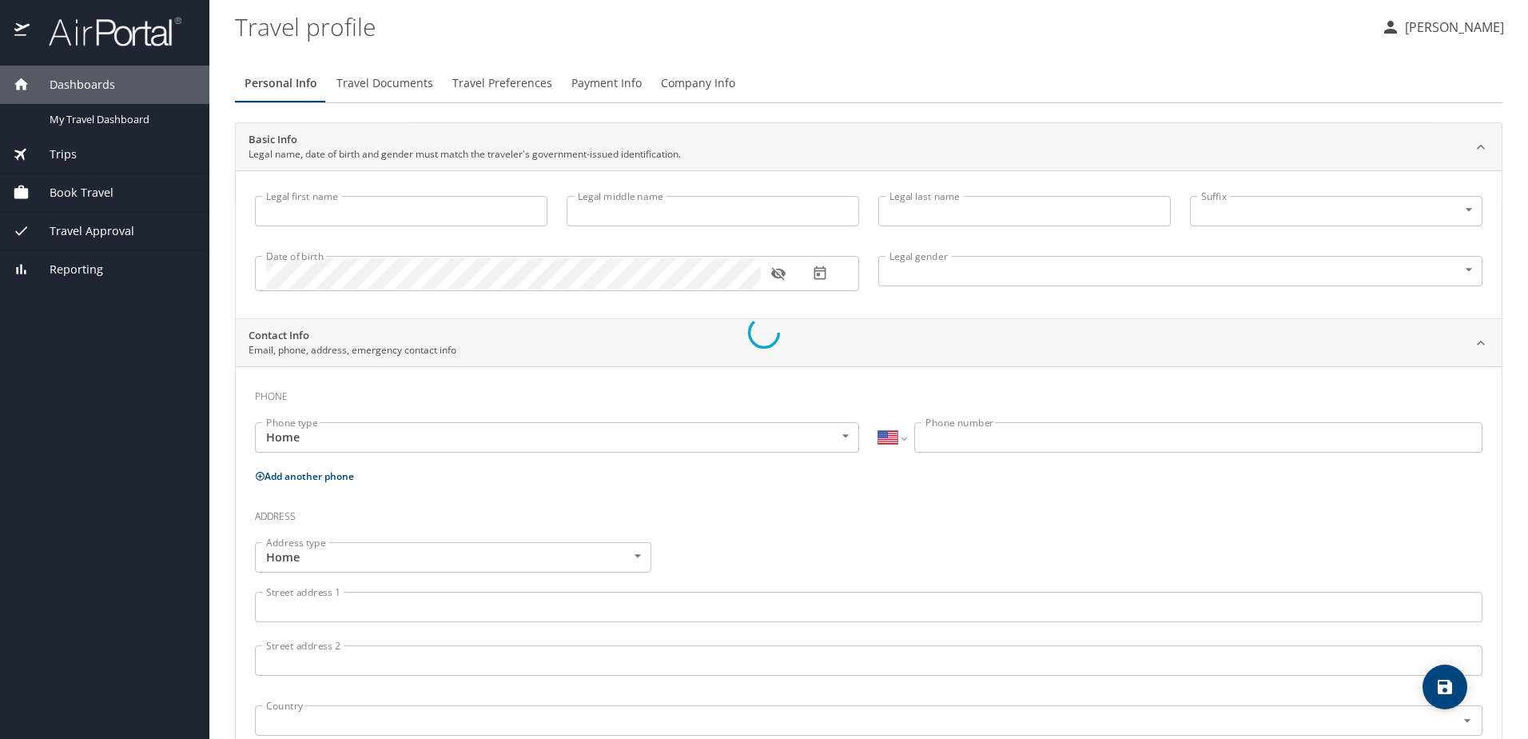
type input "[PERSON_NAME]"
type input "[DEMOGRAPHIC_DATA]"
type input "[PERSON_NAME]"
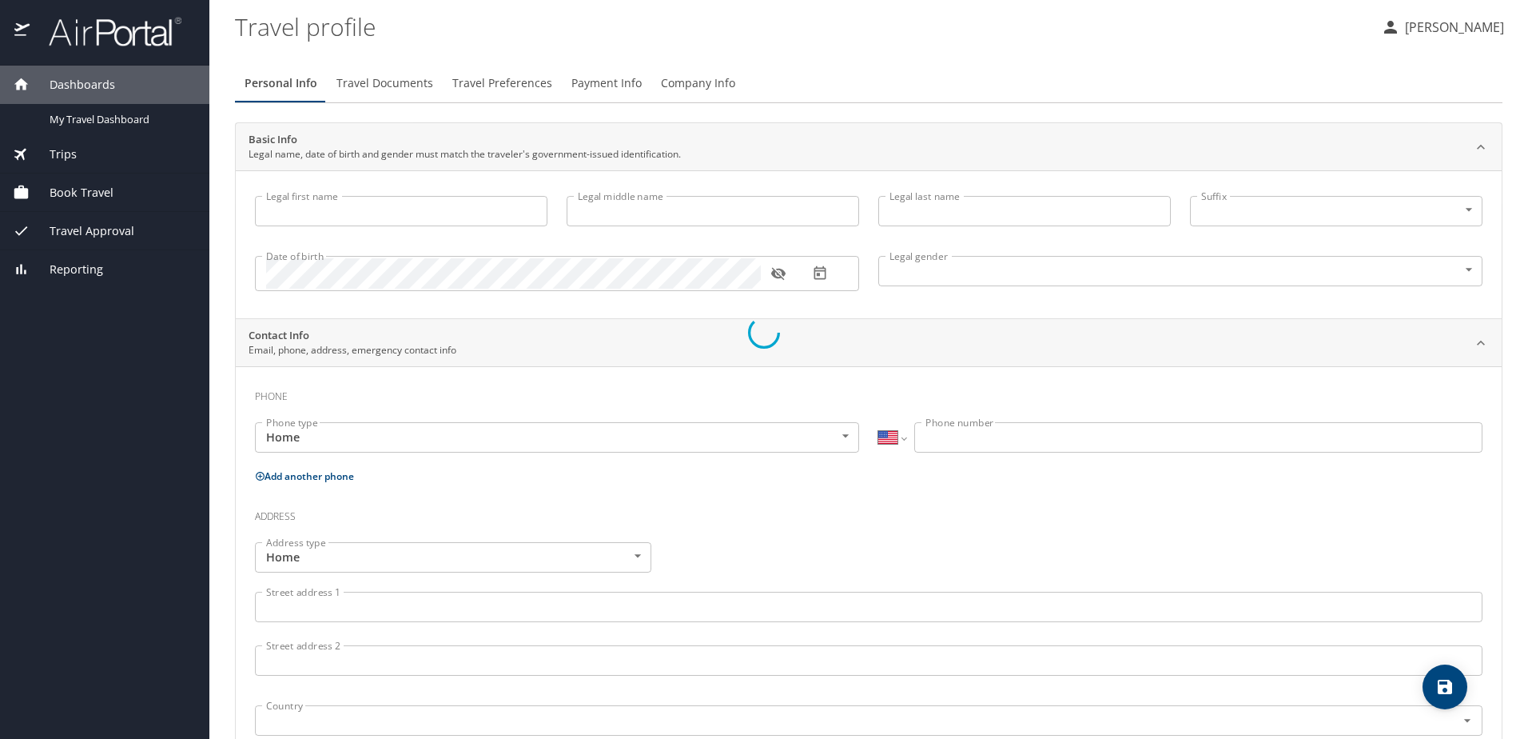
type input "[PERSON_NAME]"
type input "[PHONE_NUMBER]"
select select "US"
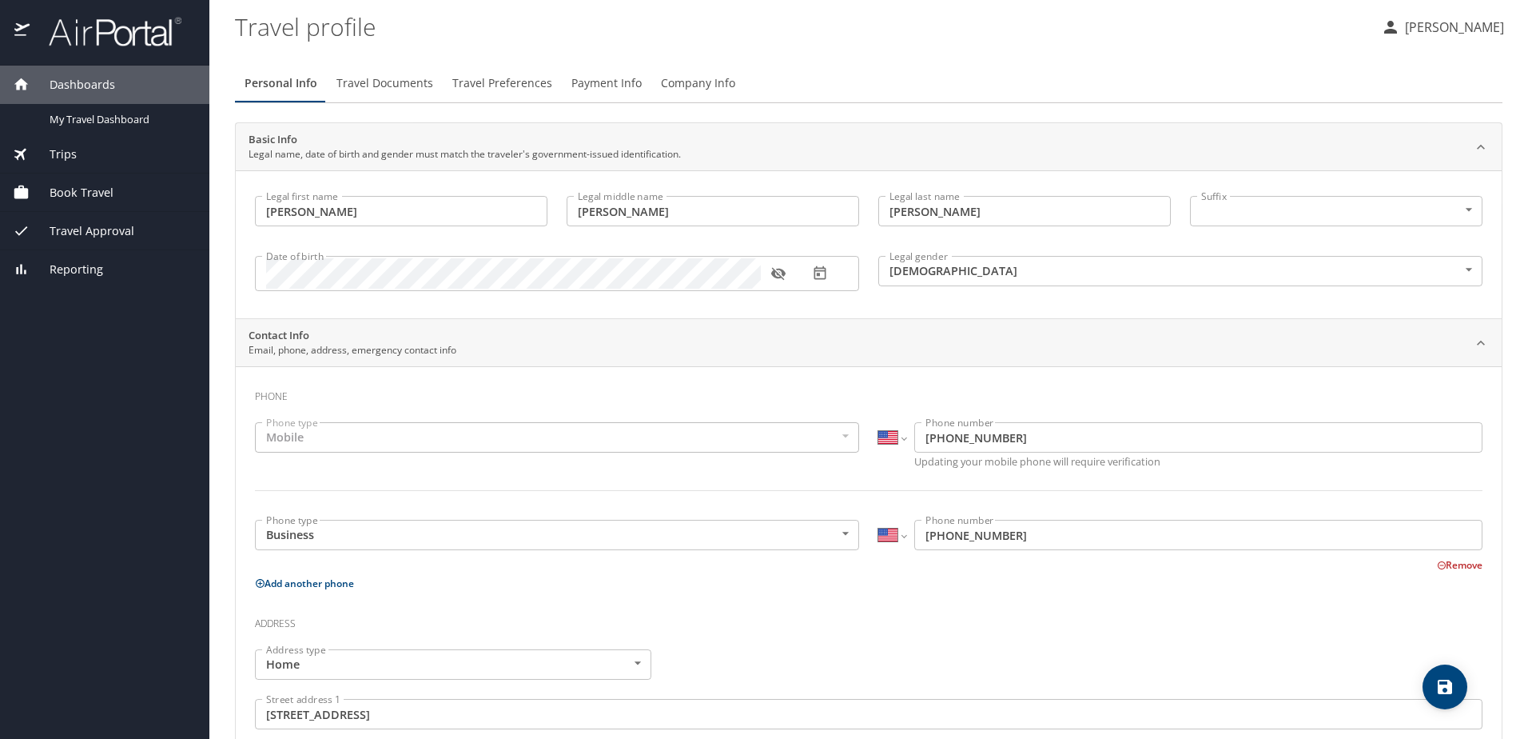
click at [504, 77] on span "Travel Preferences" at bounding box center [502, 84] width 100 height 20
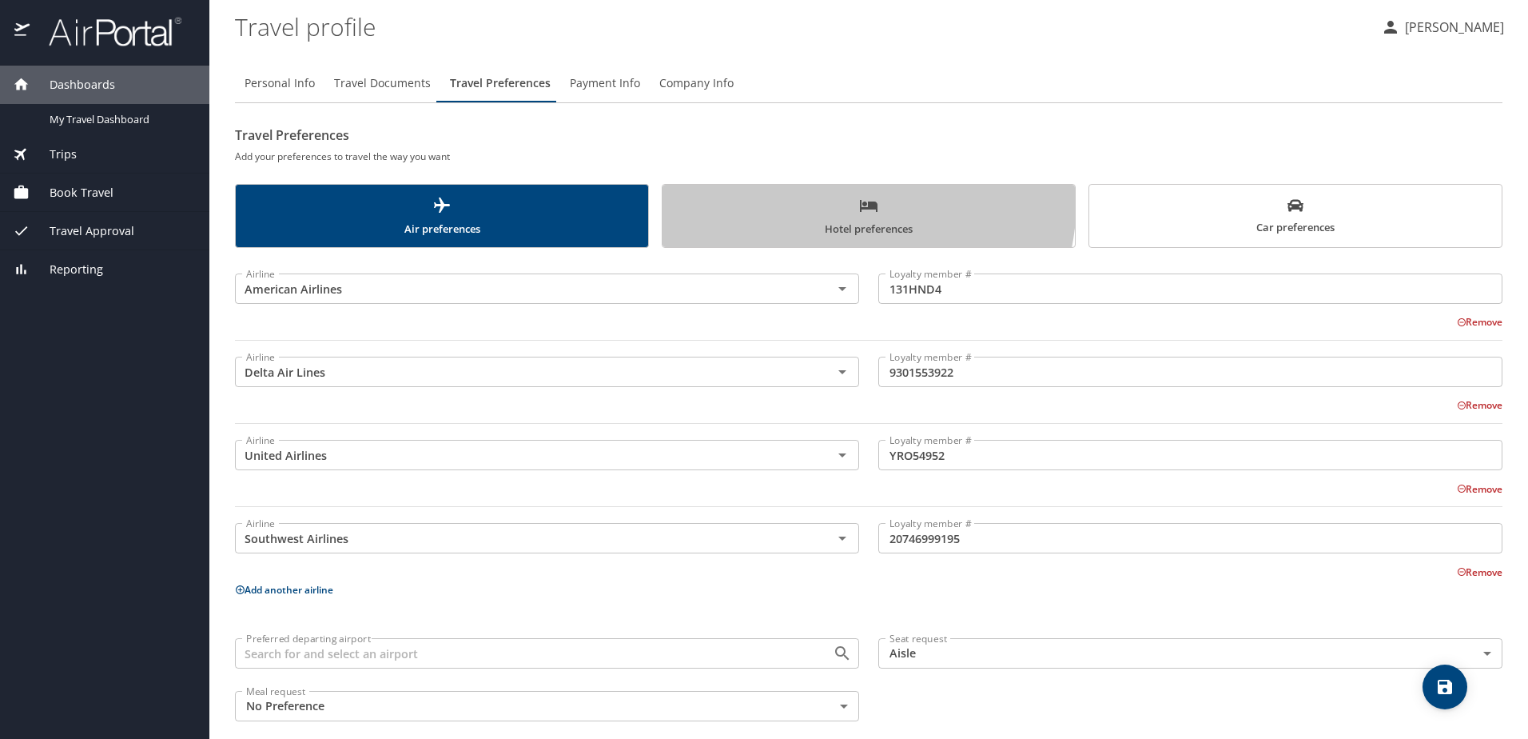
click at [827, 200] on span "Hotel preferences" at bounding box center [868, 217] width 393 height 42
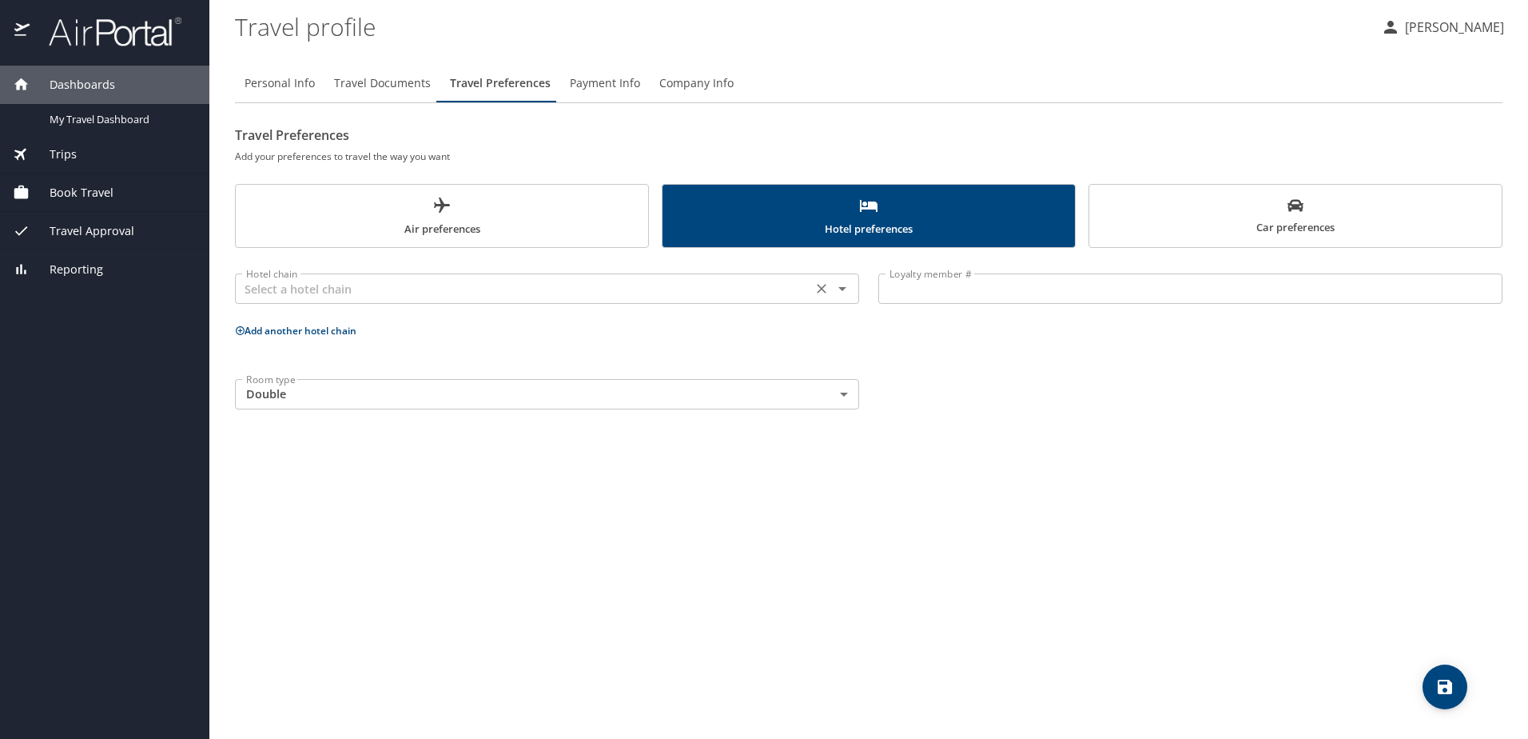
click at [847, 284] on icon "Open" at bounding box center [842, 288] width 19 height 19
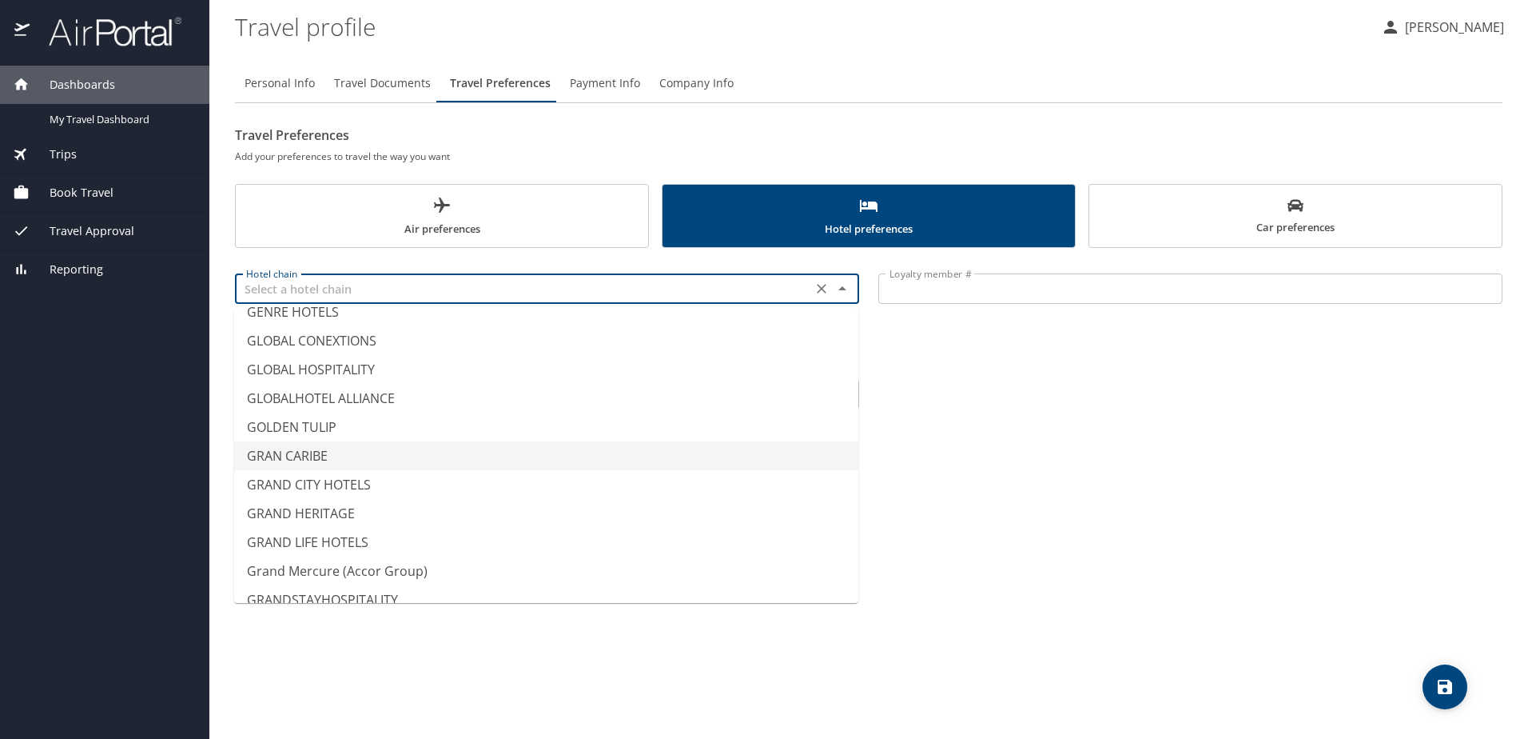
scroll to position [3437, 0]
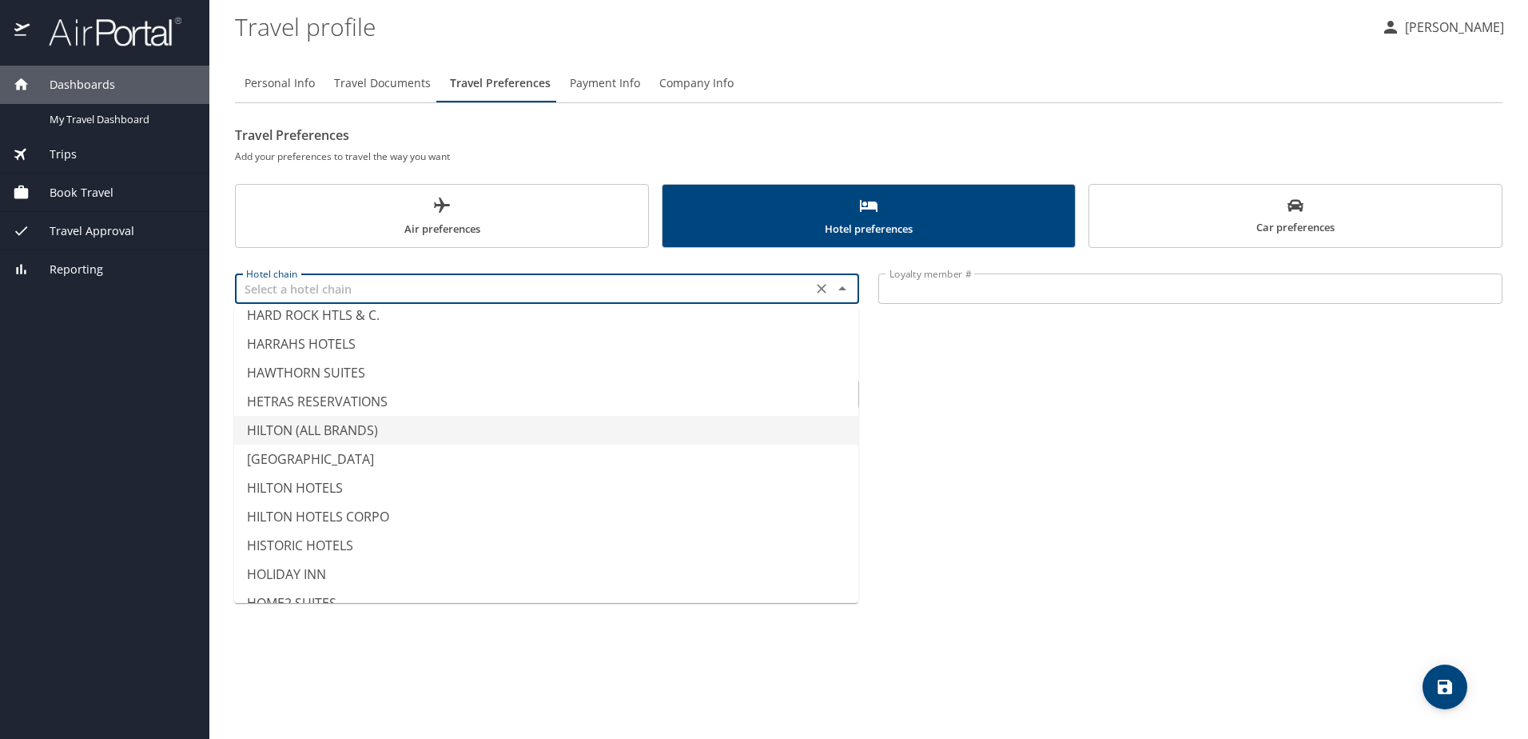
click at [334, 428] on li "HILTON (ALL BRANDS)" at bounding box center [546, 430] width 624 height 29
type input "HILTON (ALL BRANDS)"
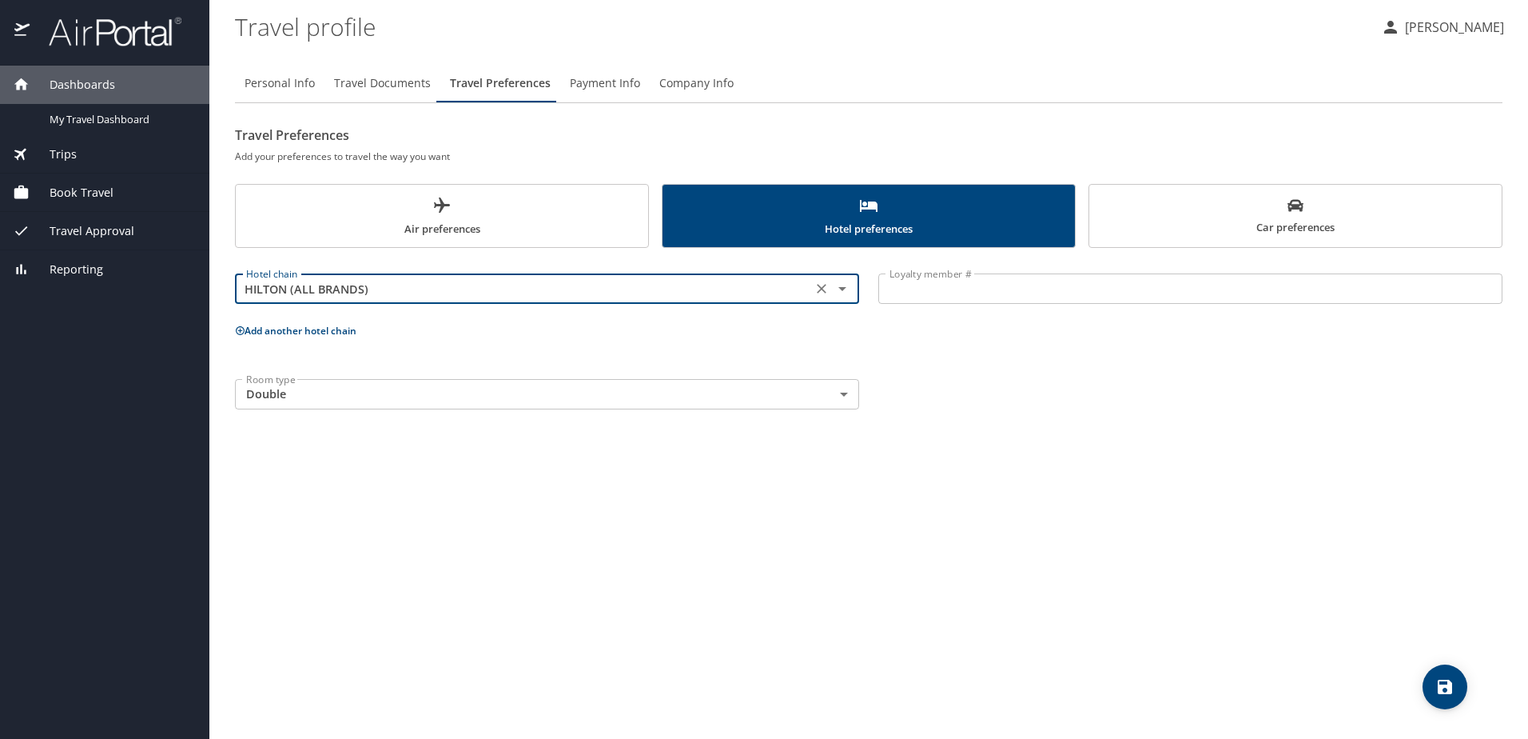
click at [894, 293] on input "Loyalty member #" at bounding box center [1190, 288] width 624 height 30
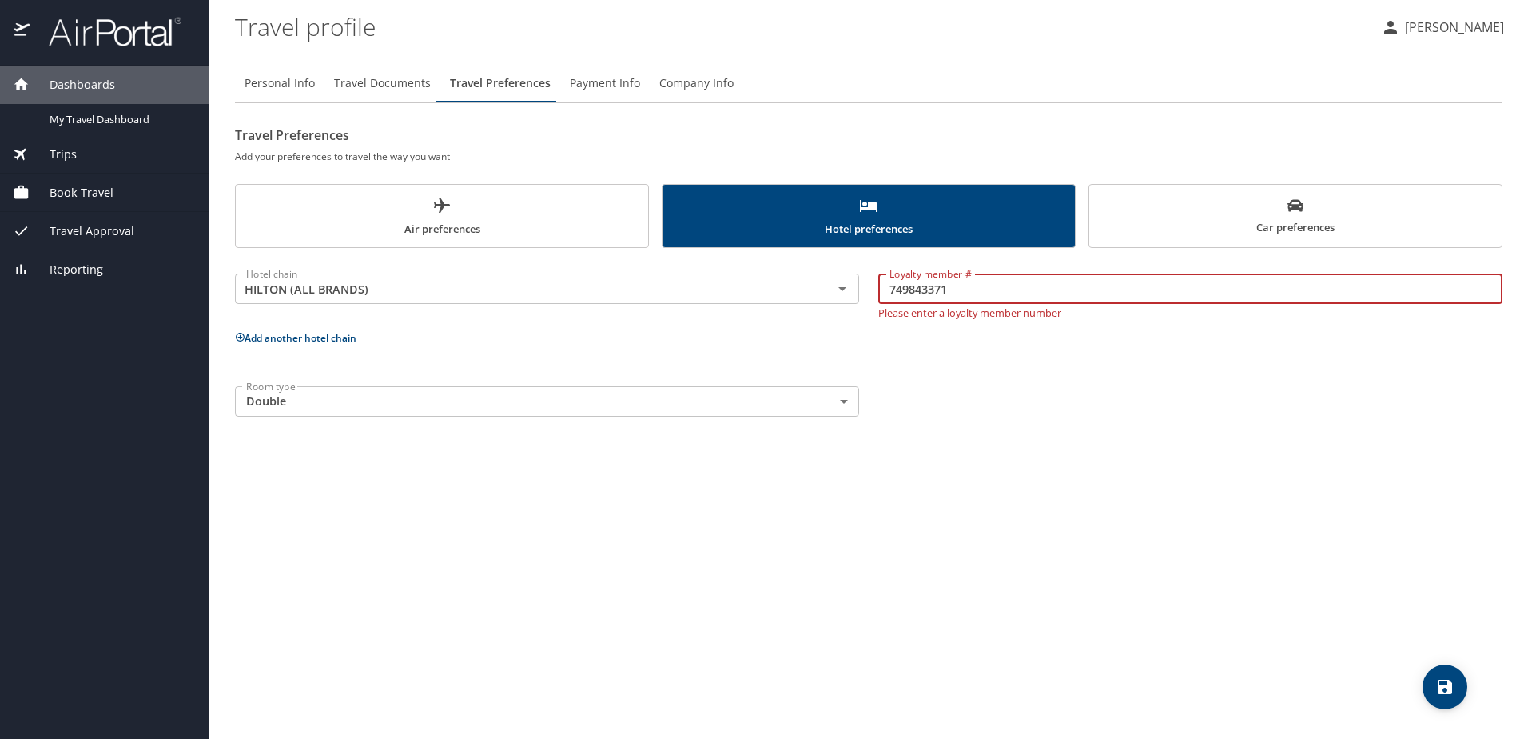
type input "749843371"
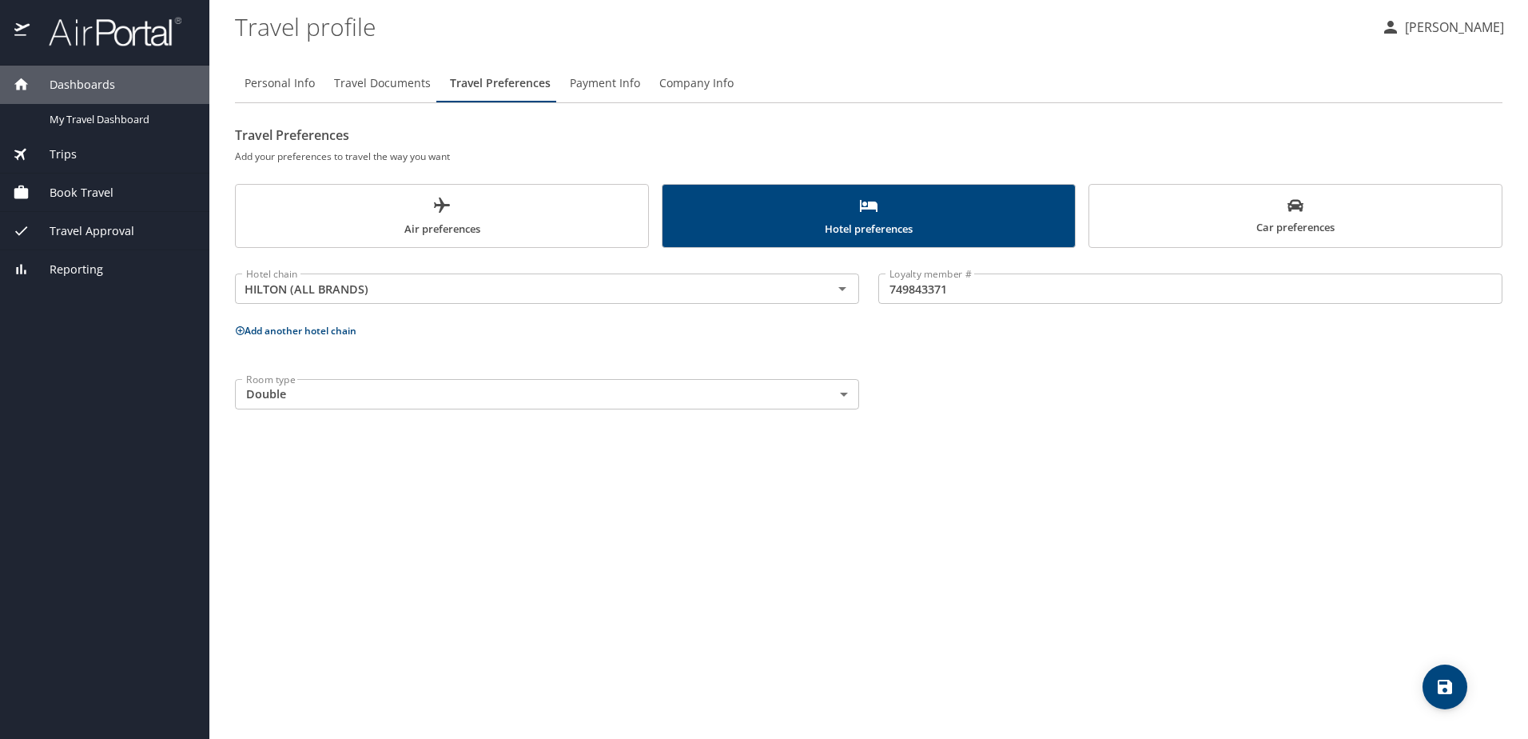
click at [350, 336] on button "Add another hotel chain" at bounding box center [295, 331] width 121 height 14
click at [849, 388] on icon "Open" at bounding box center [842, 390] width 19 height 19
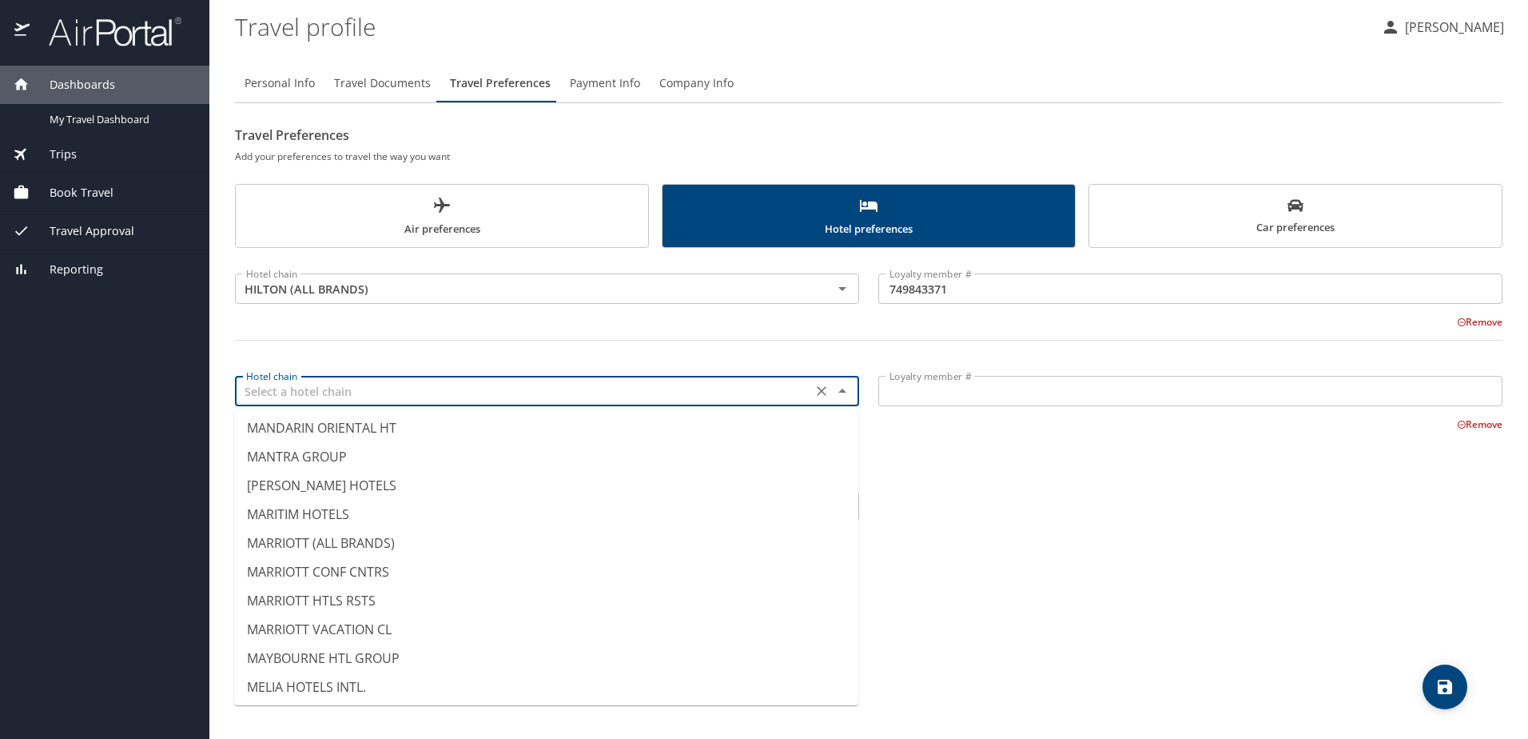
scroll to position [5435, 0]
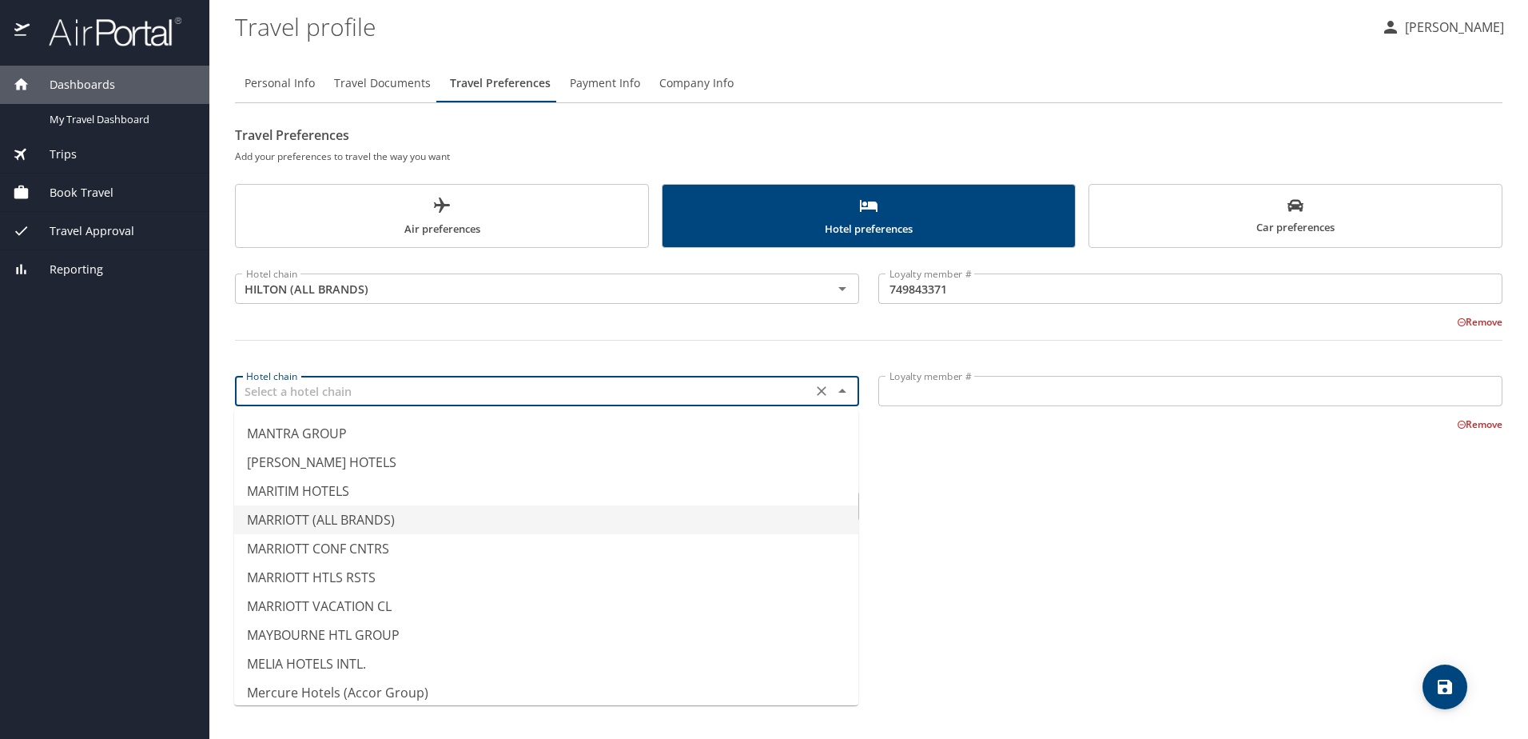
click at [361, 518] on li "MARRIOTT (ALL BRANDS)" at bounding box center [546, 519] width 624 height 29
type input "MARRIOTT (ALL BRANDS)"
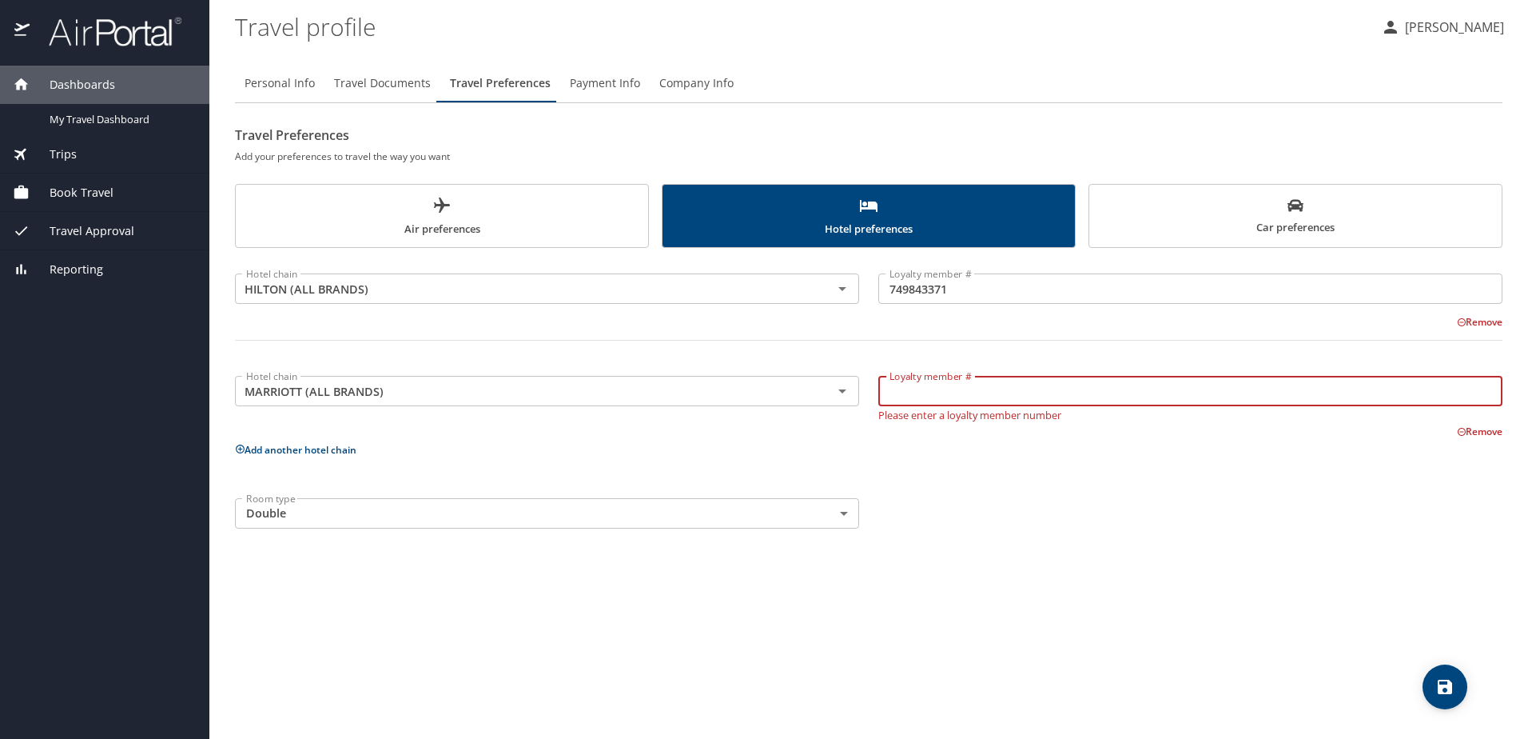
click at [928, 396] on input "Loyalty member #" at bounding box center [1190, 391] width 624 height 30
type input "156532568"
click at [349, 448] on button "Add another hotel chain" at bounding box center [295, 450] width 121 height 14
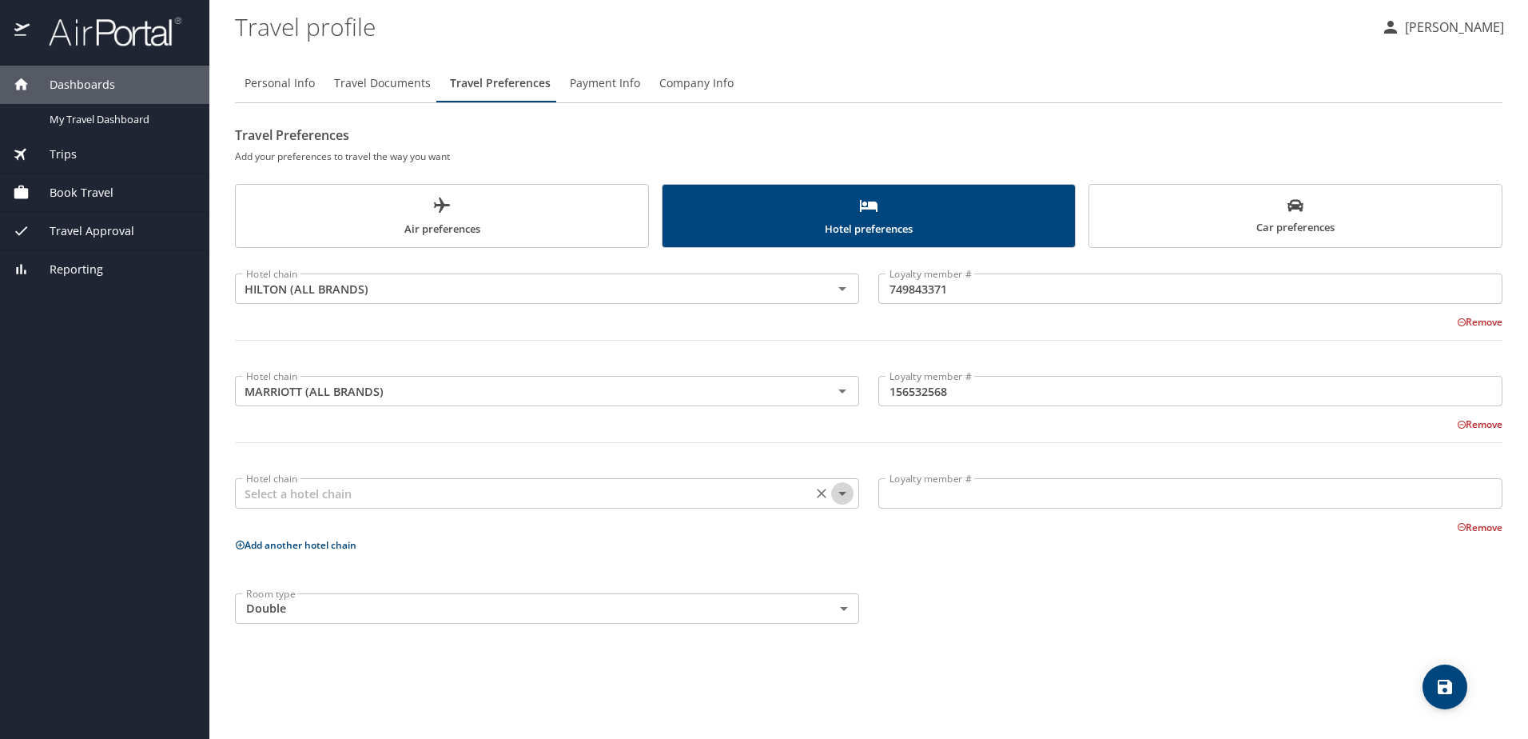
click at [849, 492] on icon "Open" at bounding box center [842, 493] width 19 height 19
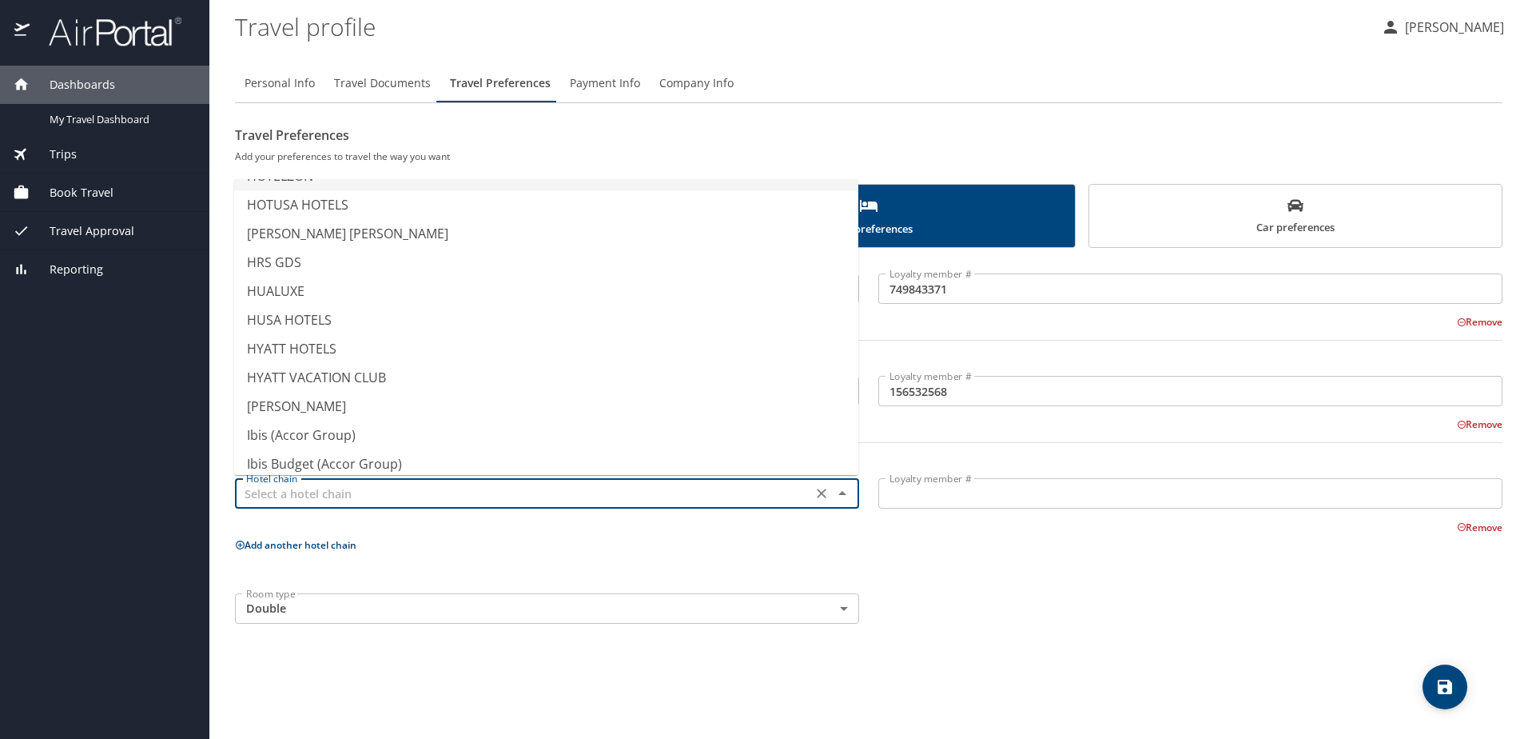
scroll to position [3917, 0]
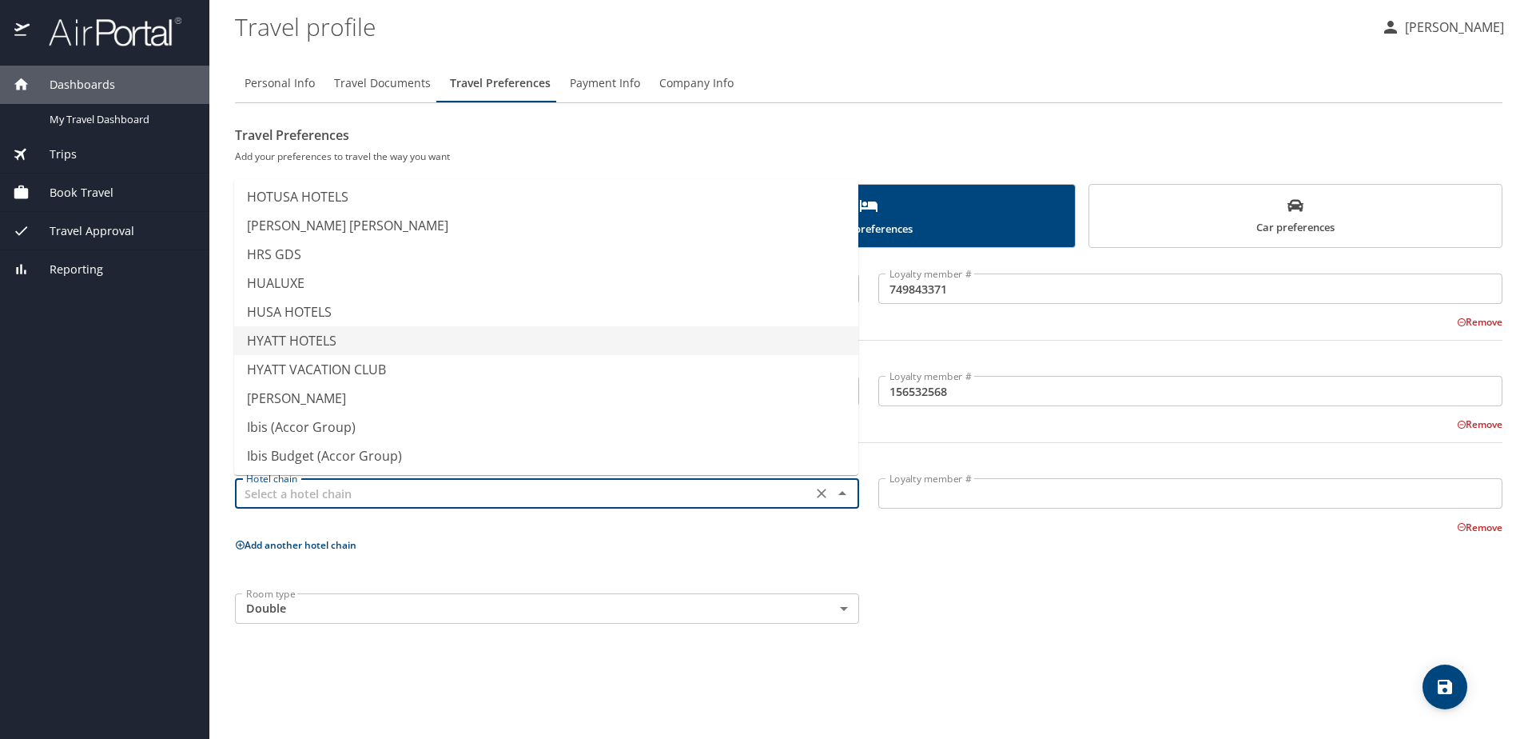
click at [363, 337] on li "HYATT HOTELS" at bounding box center [546, 340] width 624 height 29
type input "HYATT HOTELS"
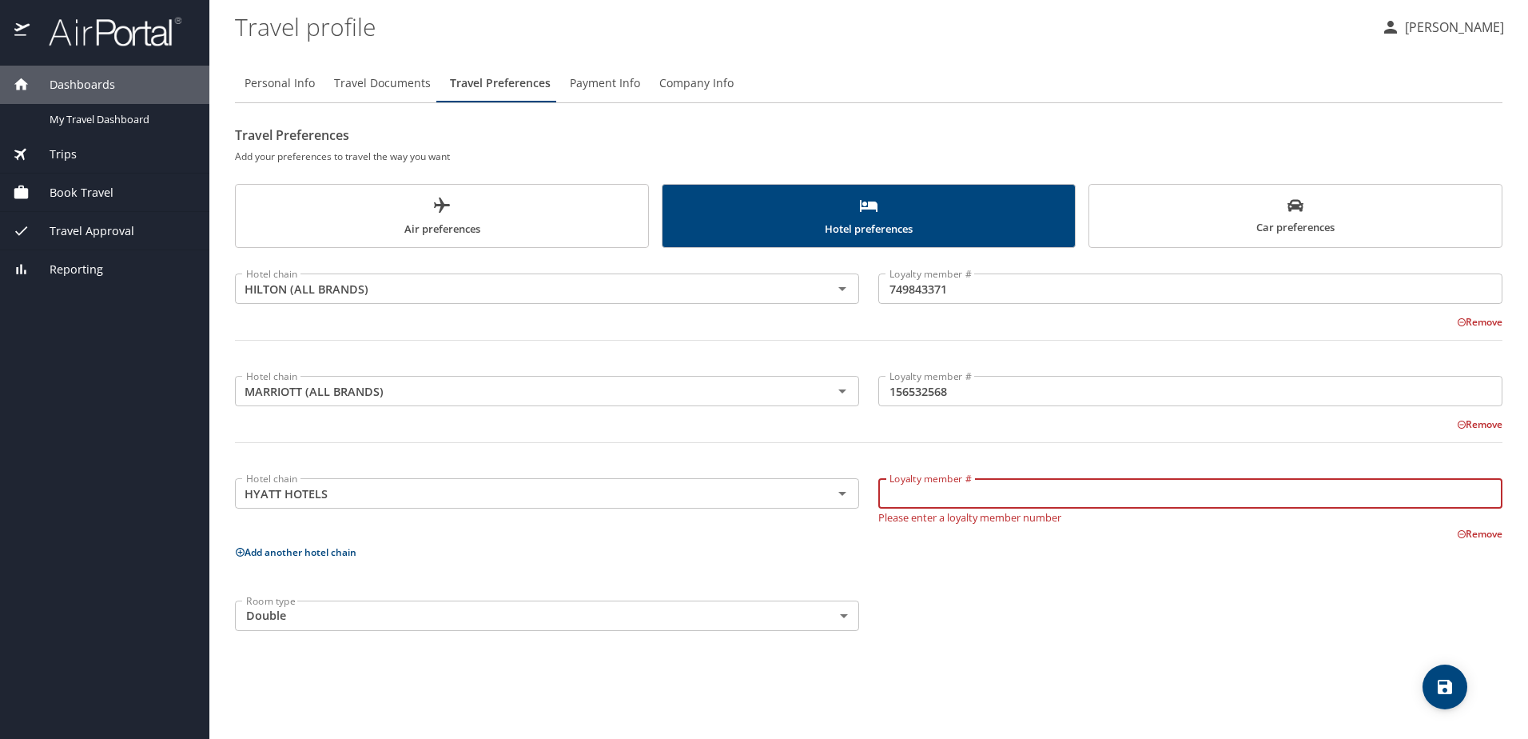
click at [915, 498] on input "Loyalty member #" at bounding box center [1190, 493] width 624 height 30
type input "546072375F"
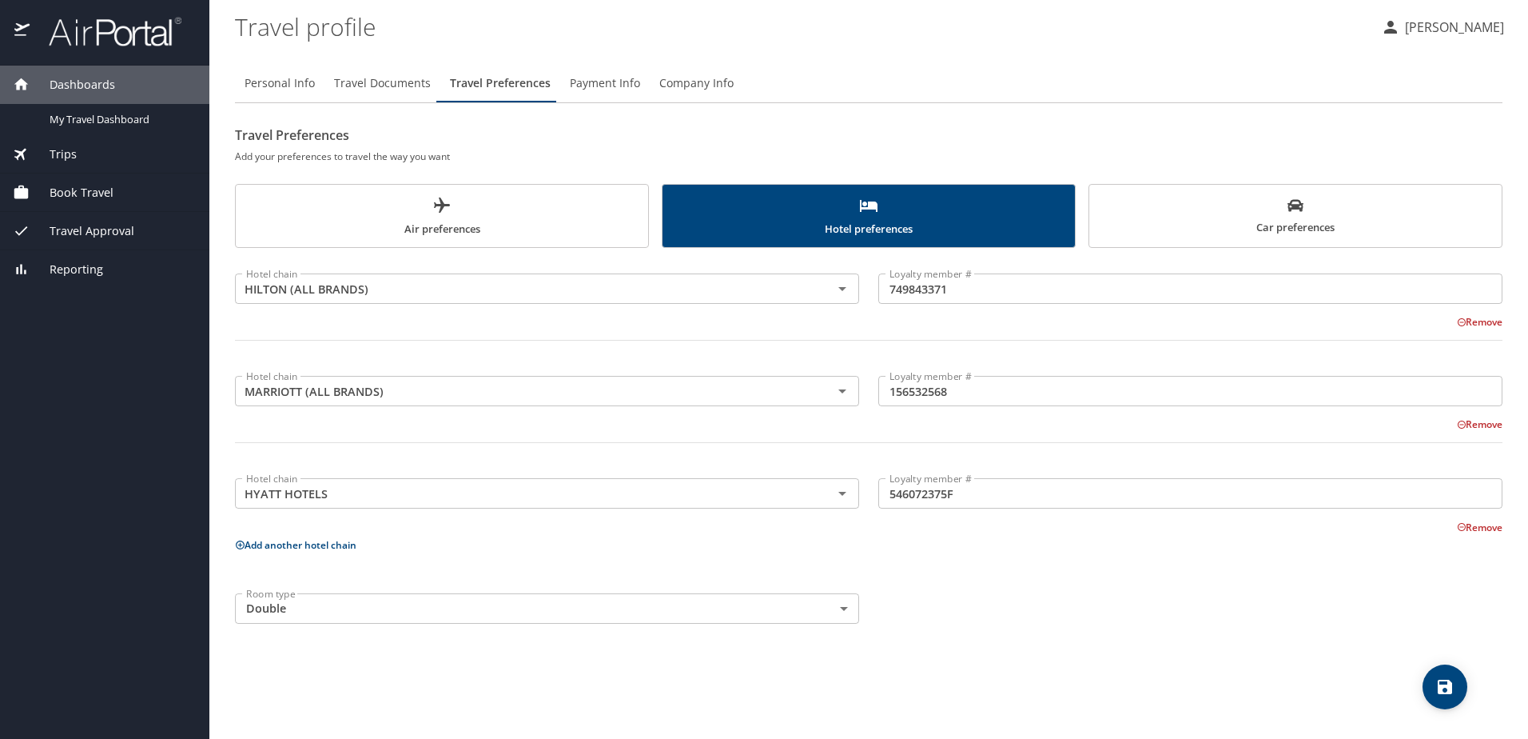
click at [1120, 698] on div "Personal Info Travel Documents Travel Preferences Payment Info Company Info Tra…" at bounding box center [869, 394] width 1268 height 687
click at [1448, 679] on icon "save" at bounding box center [1445, 686] width 19 height 19
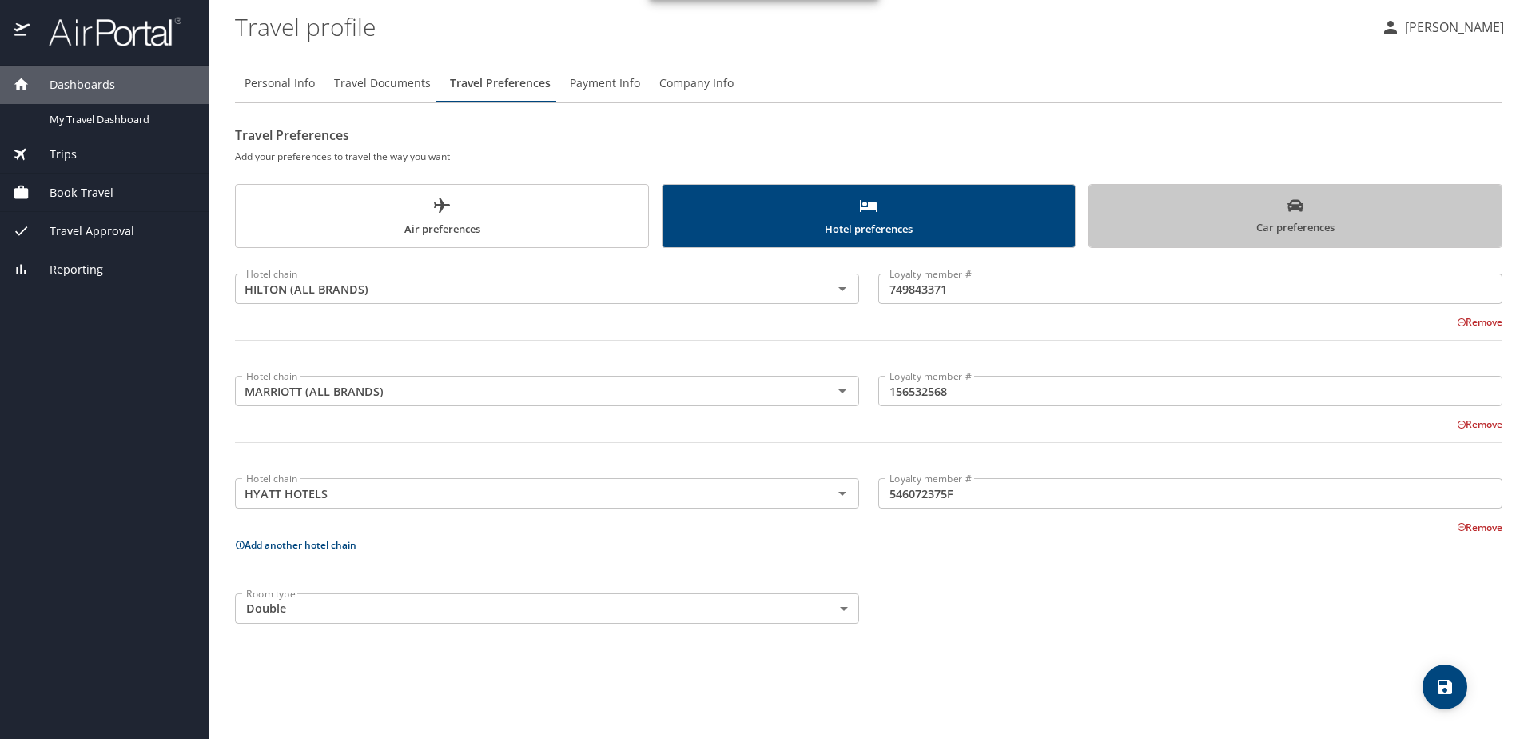
click at [1206, 209] on span "Car preferences" at bounding box center [1295, 216] width 393 height 39
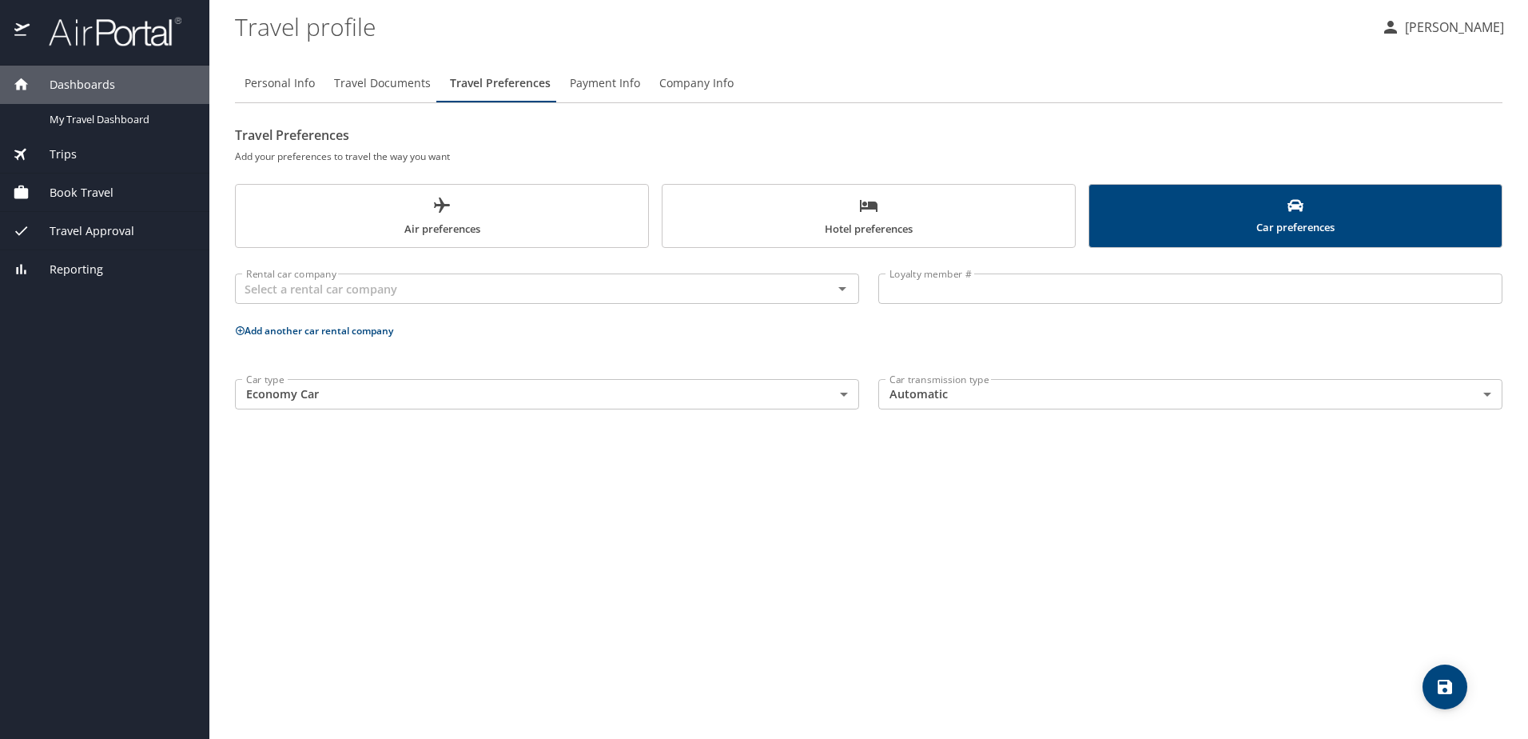
click at [769, 217] on span "Hotel preferences" at bounding box center [868, 217] width 393 height 42
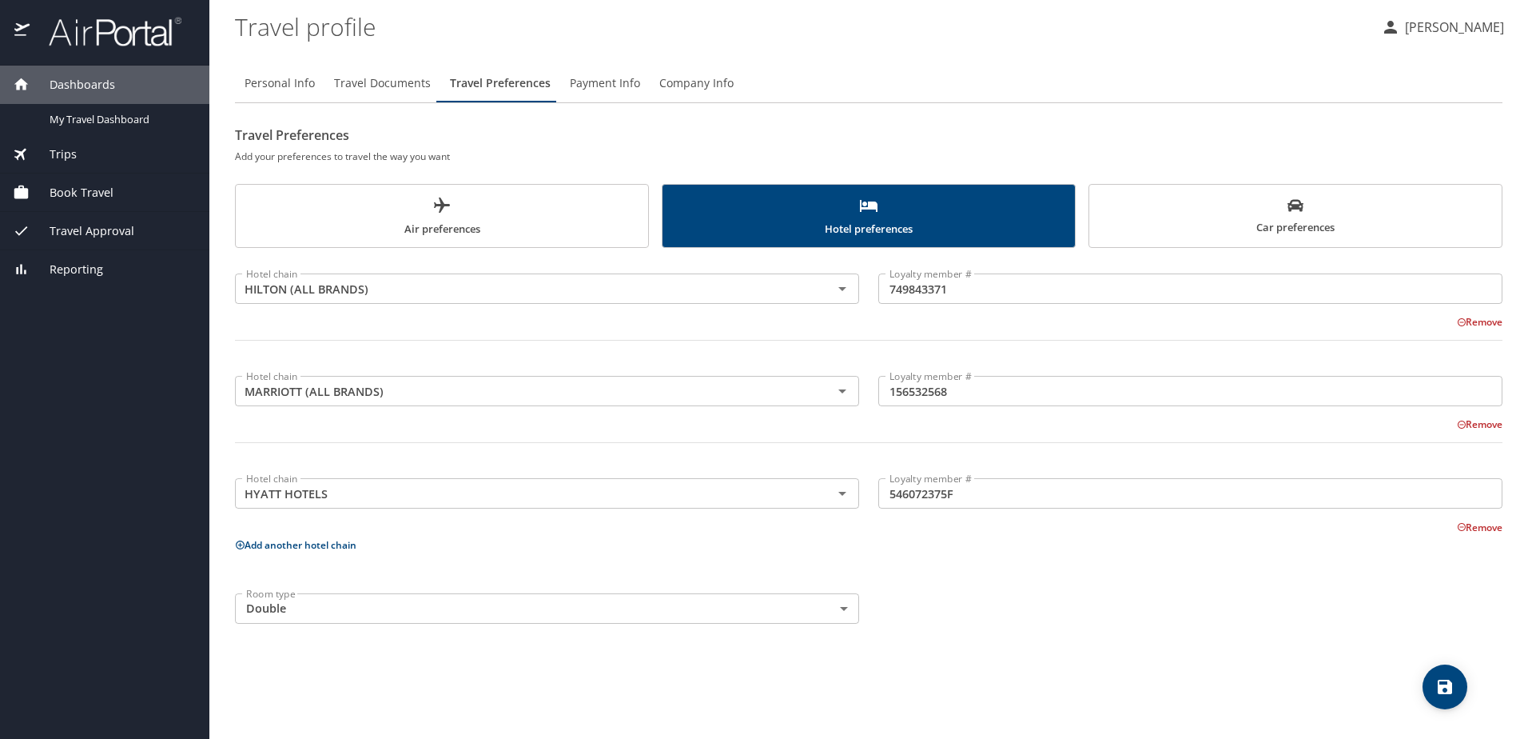
click at [596, 224] on span "Air preferences" at bounding box center [441, 217] width 393 height 42
